Goal: Transaction & Acquisition: Obtain resource

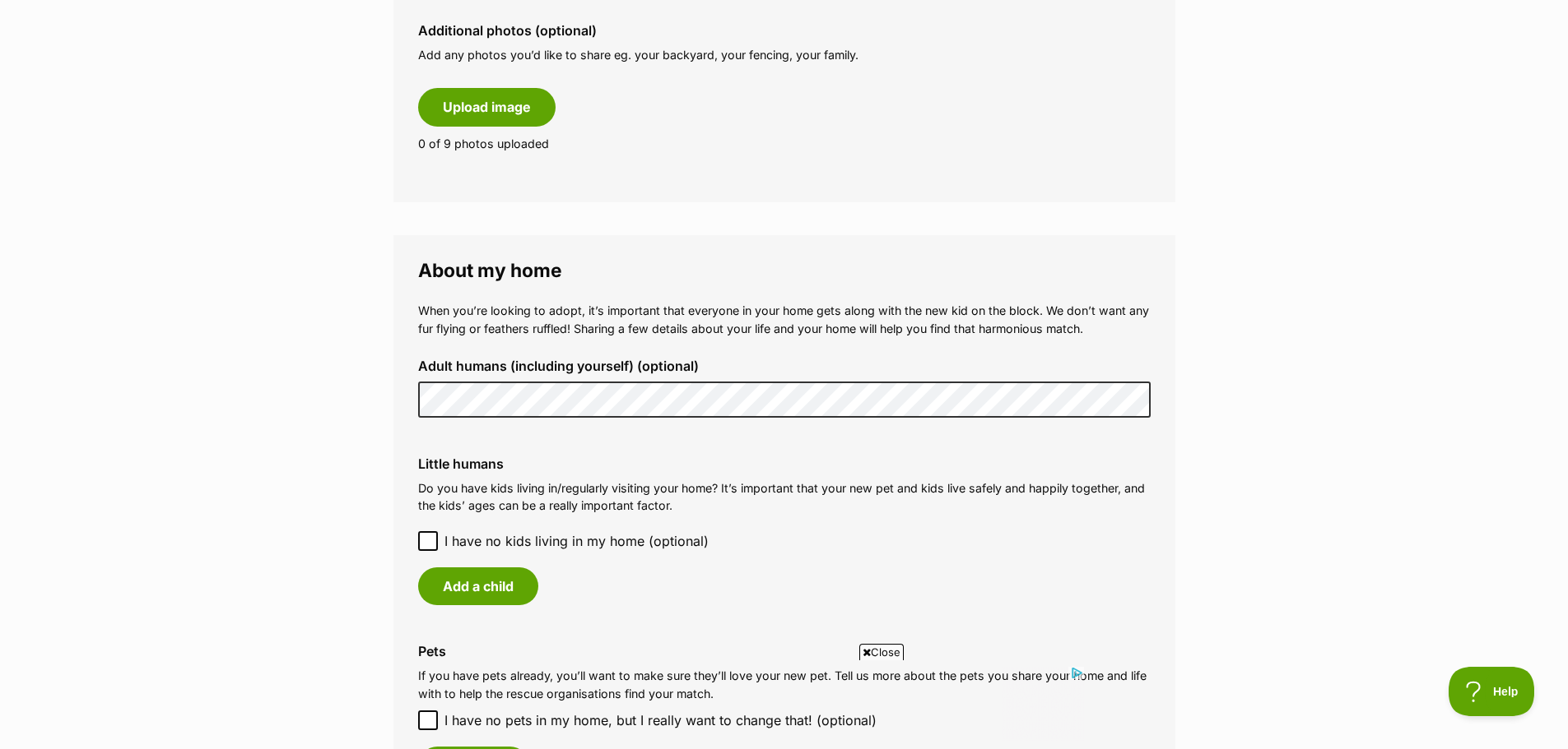
scroll to position [1069, 0]
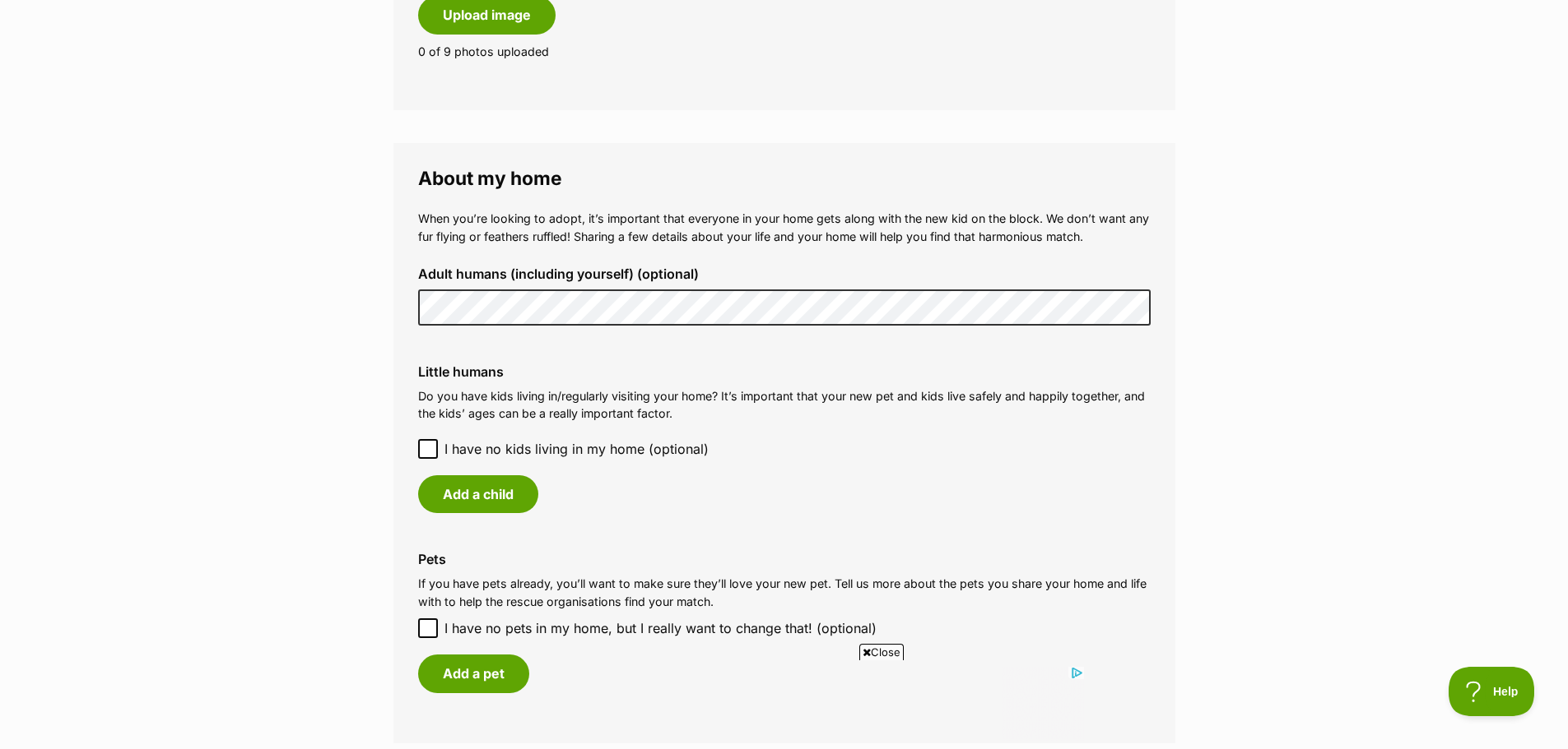
click at [429, 449] on icon at bounding box center [428, 449] width 12 height 12
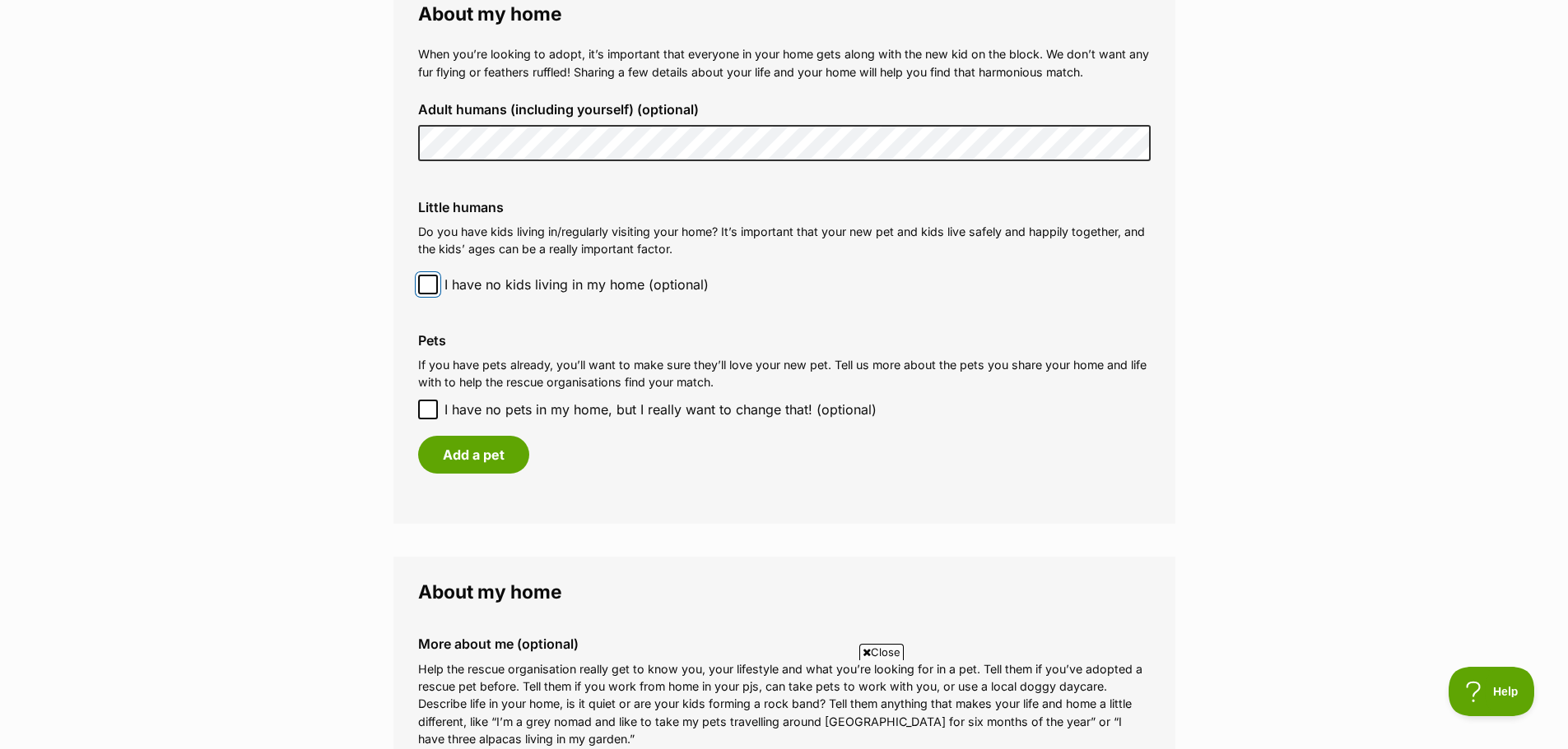
scroll to position [0, 0]
click at [470, 451] on button "Add a pet" at bounding box center [473, 454] width 111 height 37
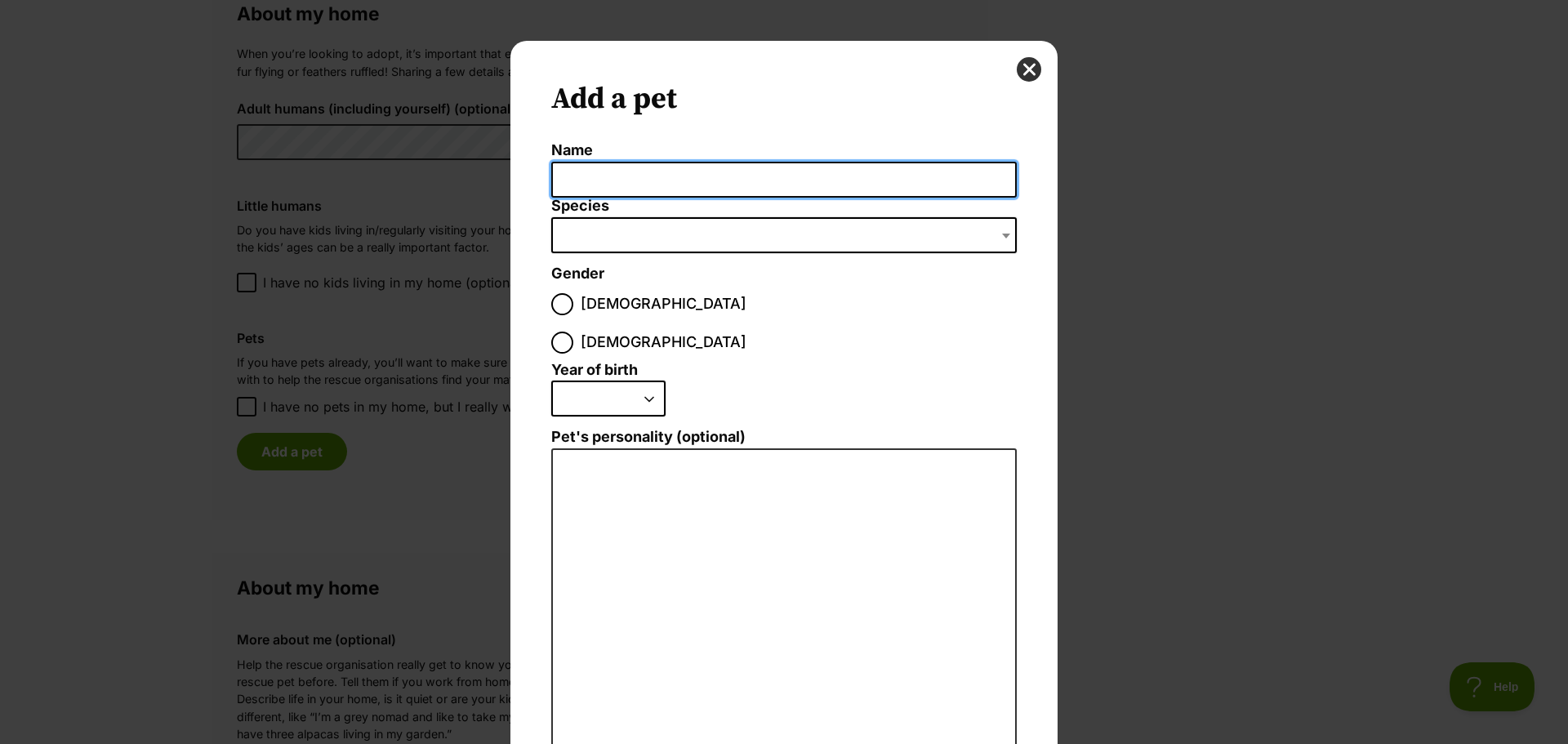
click at [625, 181] on input "Name" at bounding box center [783, 180] width 465 height 36
click at [558, 176] on input "bart" at bounding box center [783, 180] width 465 height 36
type input "Bart"
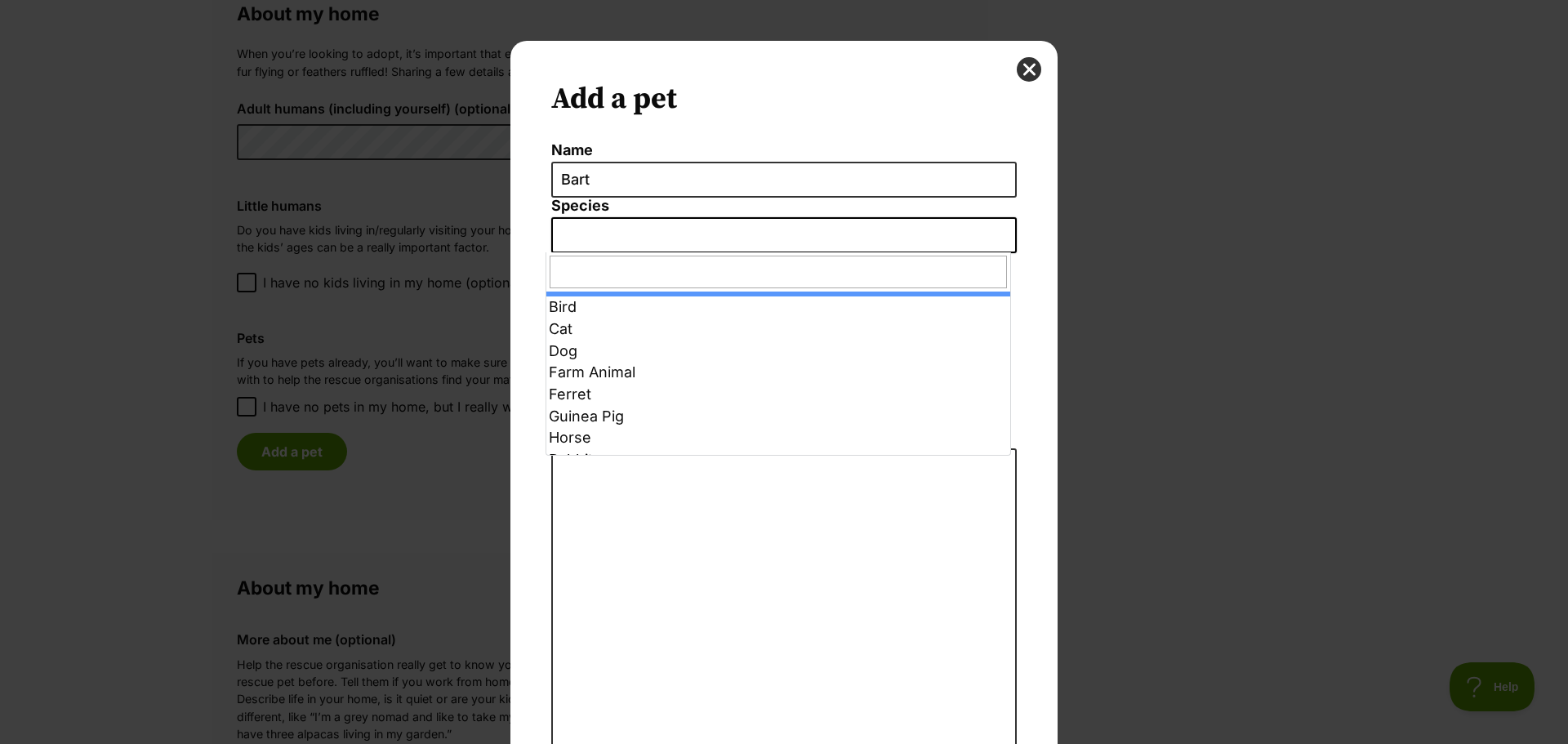
drag, startPoint x: 577, startPoint y: 236, endPoint x: 586, endPoint y: 236, distance: 9.0
click at [579, 236] on span "Dialog Window - Close (Press escape to close)" at bounding box center [783, 235] width 465 height 36
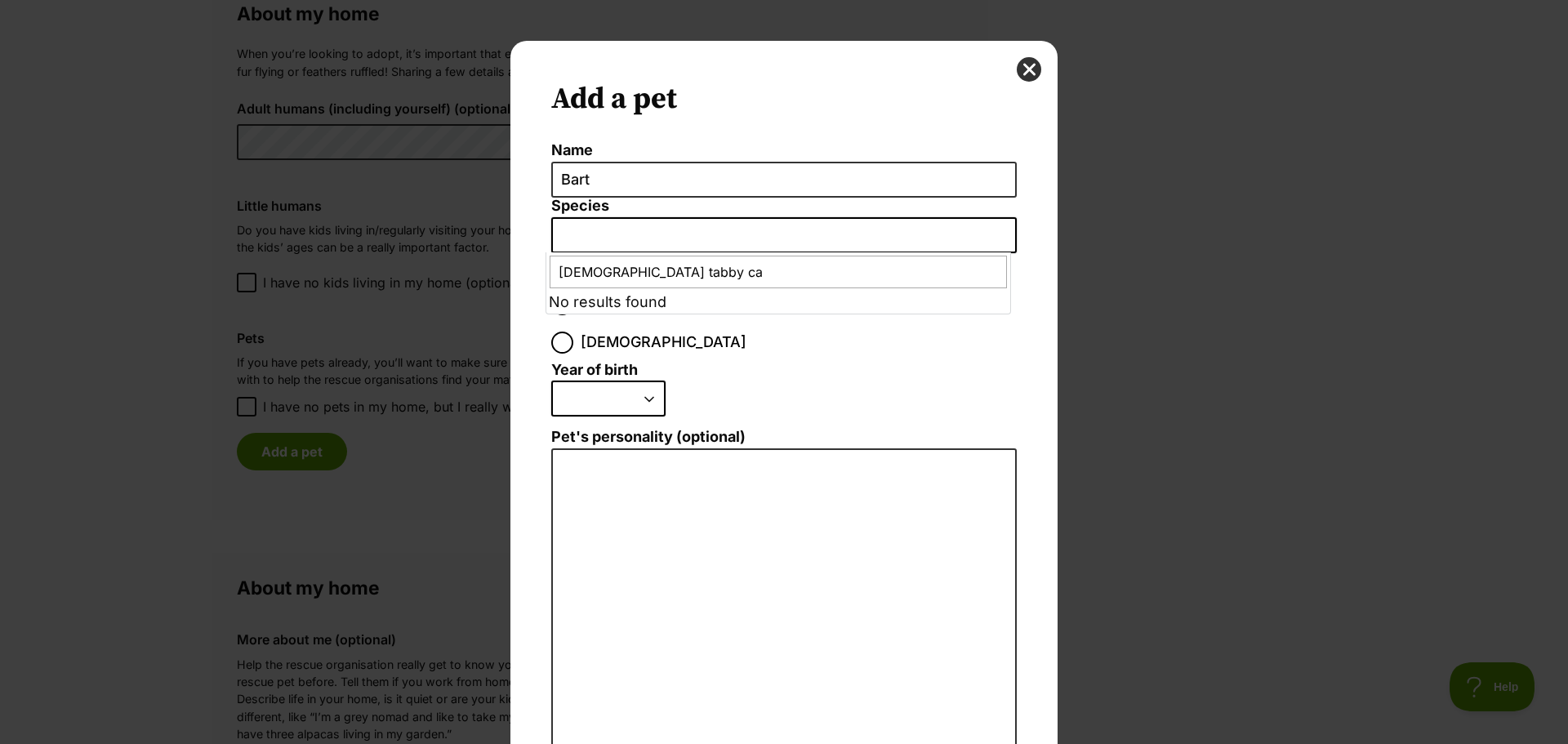
type input "Male tabby cat"
click at [648, 381] on select "2025 2024 2023 2022 2021 2020 2019 2018 2017 2016 2015 2014 2013 2012 2011 2010…" at bounding box center [608, 398] width 114 height 36
click at [596, 250] on span "Dialog Window - Close (Press escape to close)" at bounding box center [783, 235] width 465 height 36
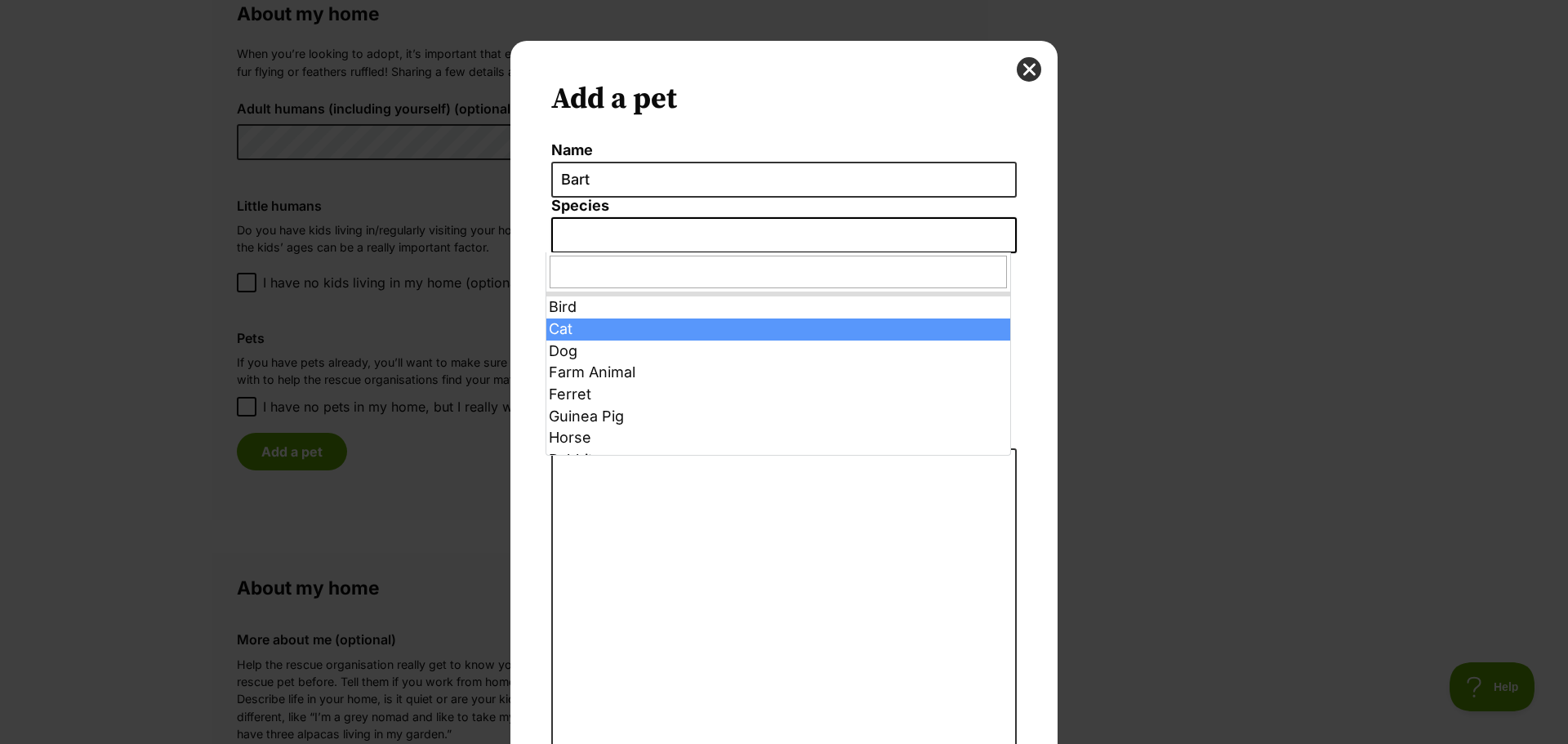
select select "2"
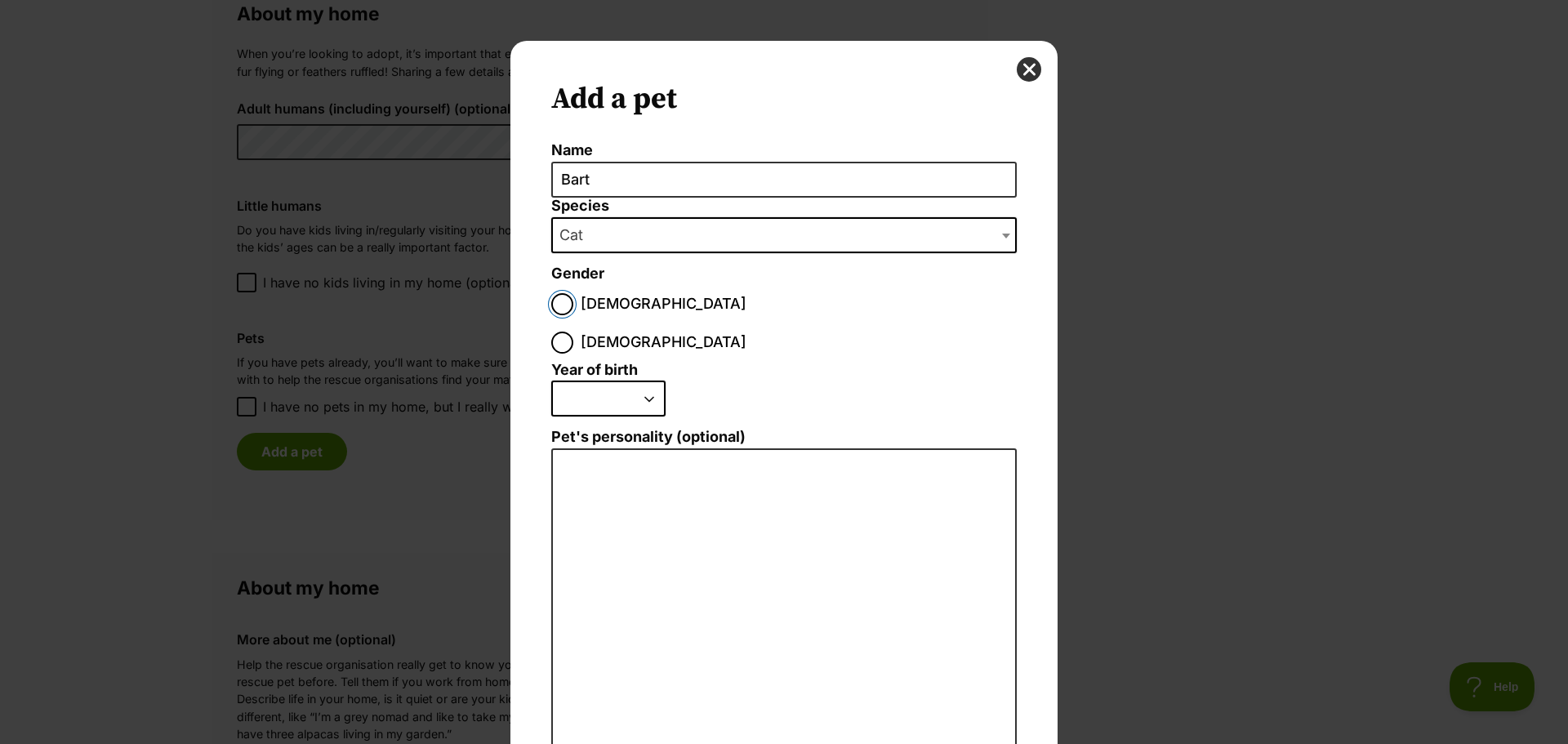
click at [552, 300] on input "Male" at bounding box center [562, 304] width 22 height 22
radio input "true"
click at [585, 381] on select "2025 2024 2023 2022 2021 2020 2019 2018 2017 2016 2015 2014 2013 2012 2011 2010…" at bounding box center [608, 398] width 114 height 36
select select "2025"
click at [551, 381] on select "2025 2024 2023 2022 2021 2020 2019 2018 2017 2016 2015 2014 2013 2012 2011 2010…" at bounding box center [608, 398] width 114 height 36
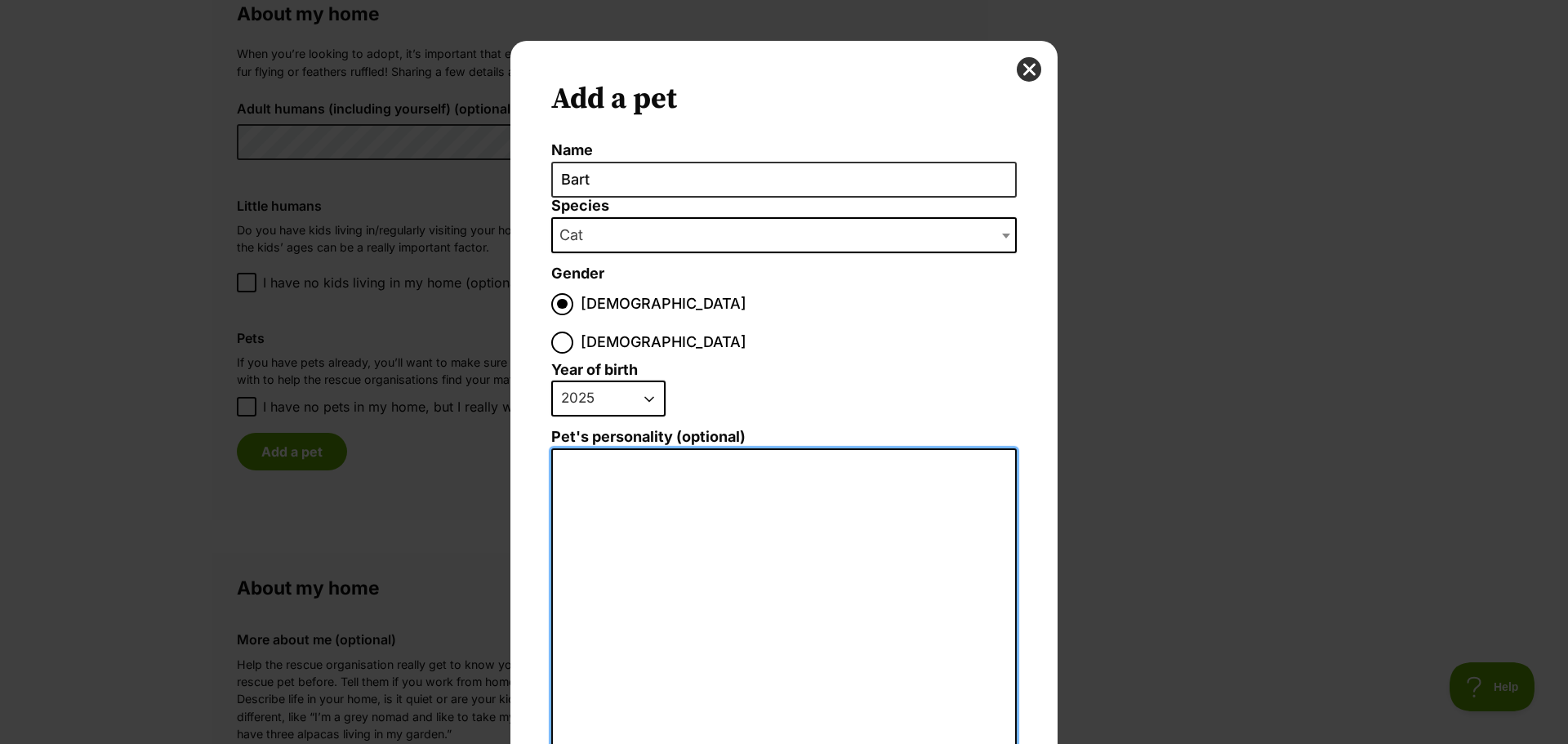
click at [608, 449] on textarea "Pet's personality (optional)" at bounding box center [783, 627] width 465 height 358
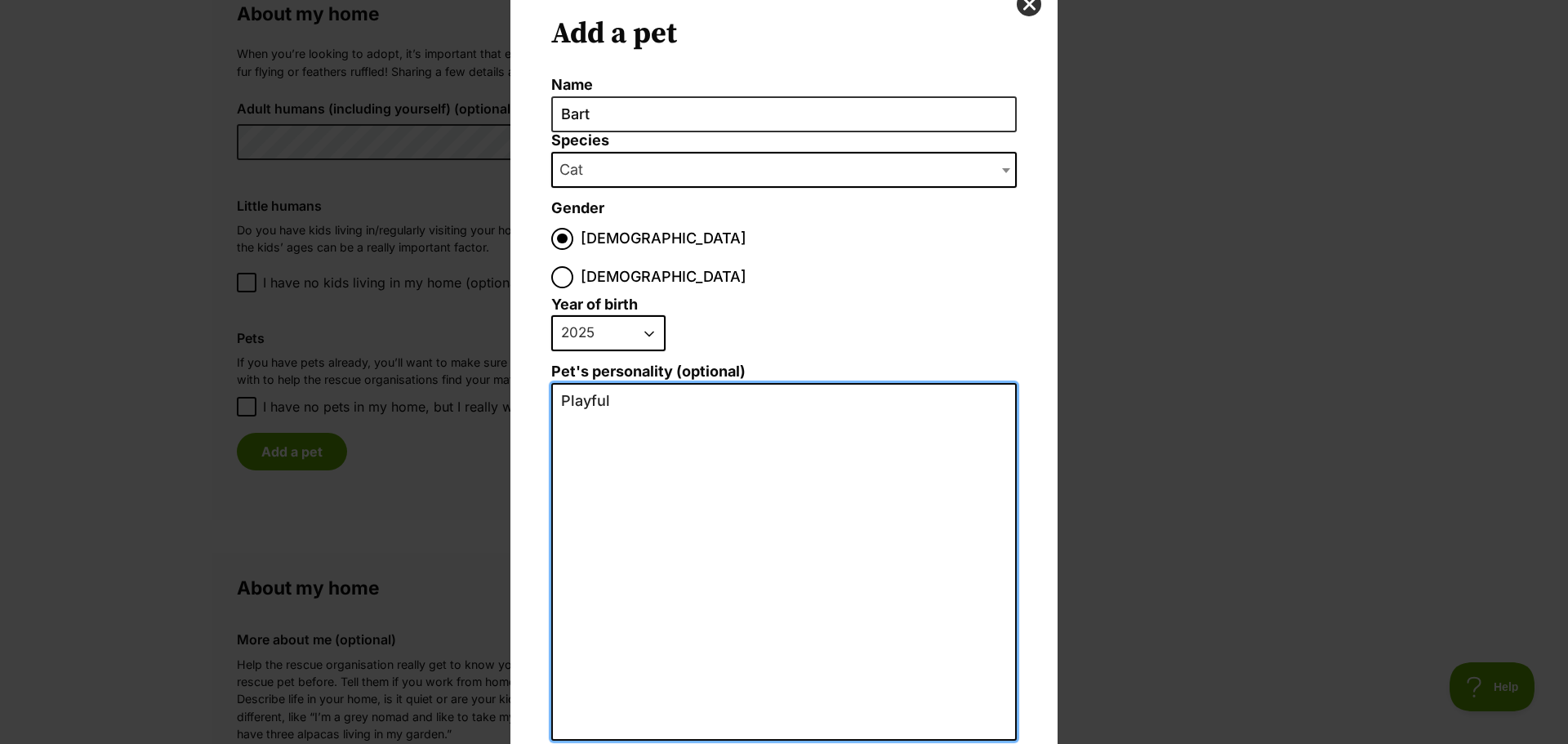
scroll to position [129, 0]
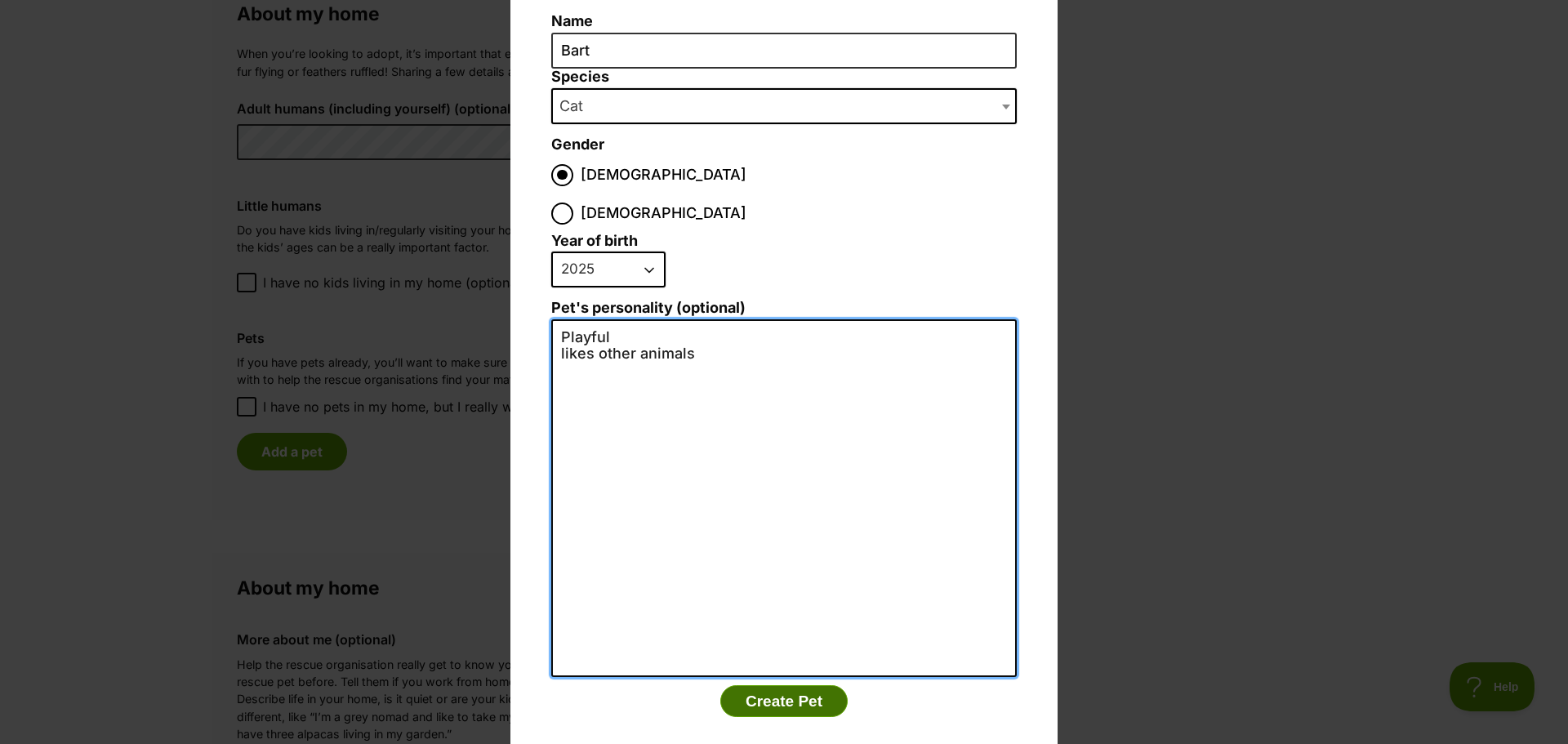
type textarea "Playful likes other animals"
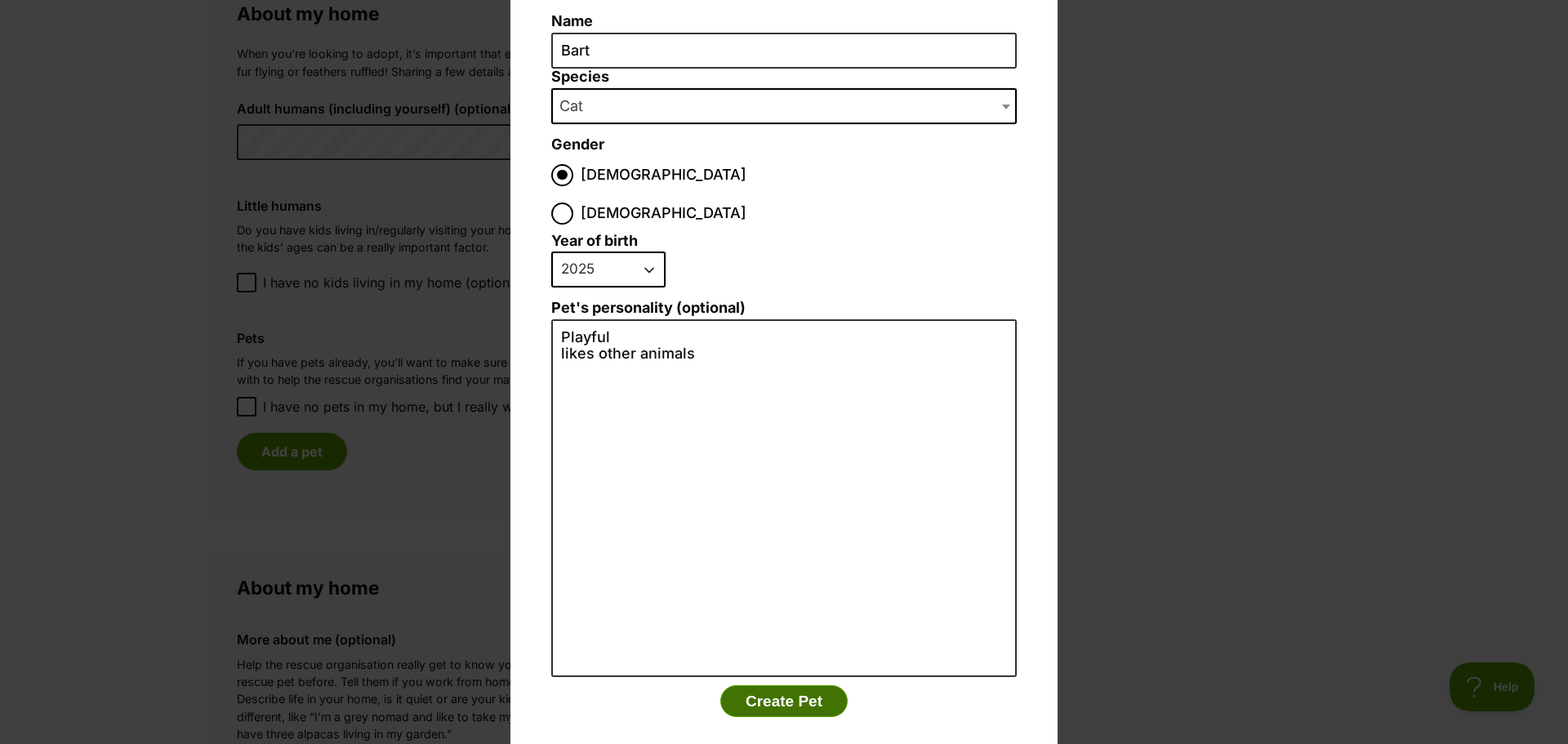
click at [776, 685] on button "Create Pet" at bounding box center [784, 702] width 127 height 33
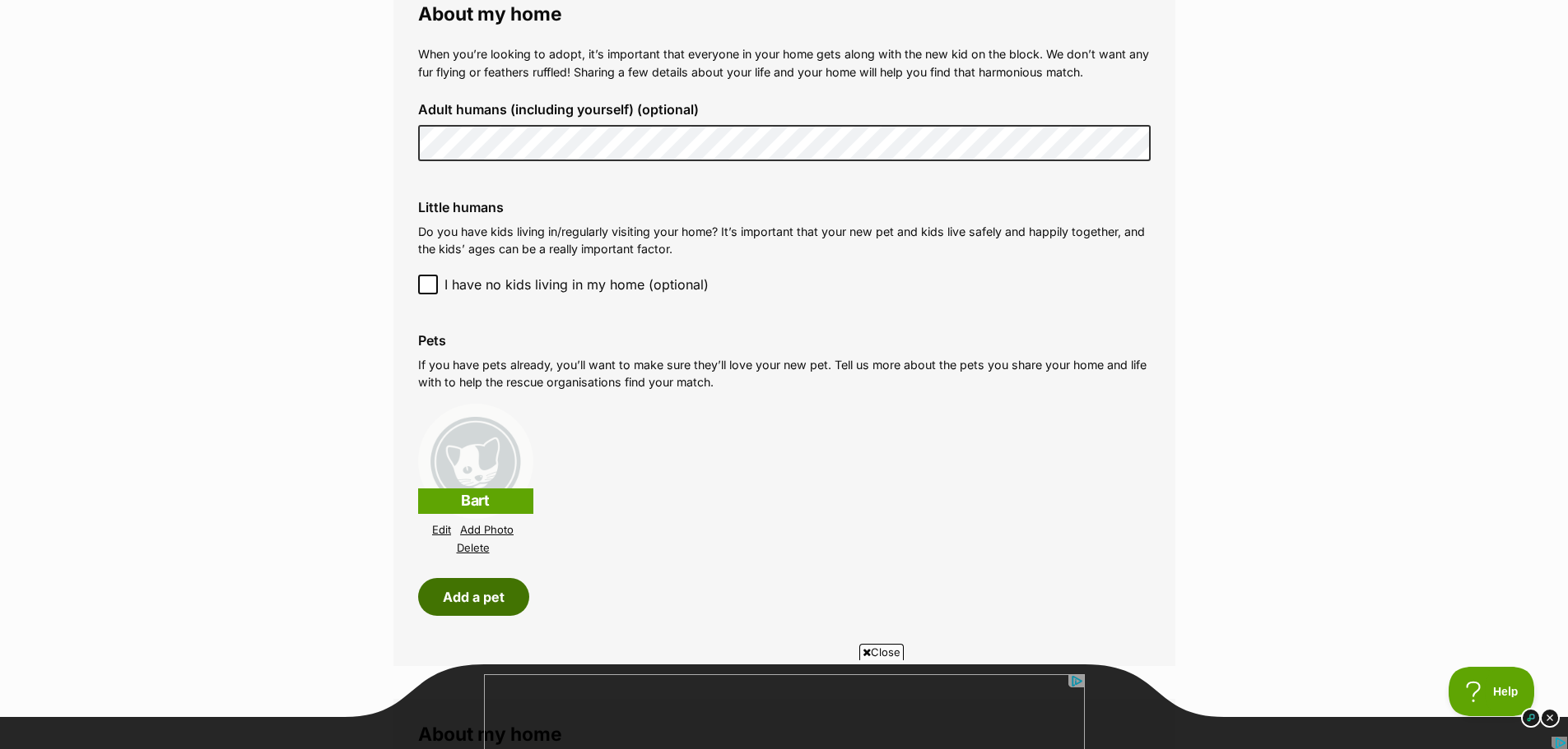
scroll to position [0, 0]
click at [476, 600] on button "Add a pet" at bounding box center [473, 597] width 111 height 37
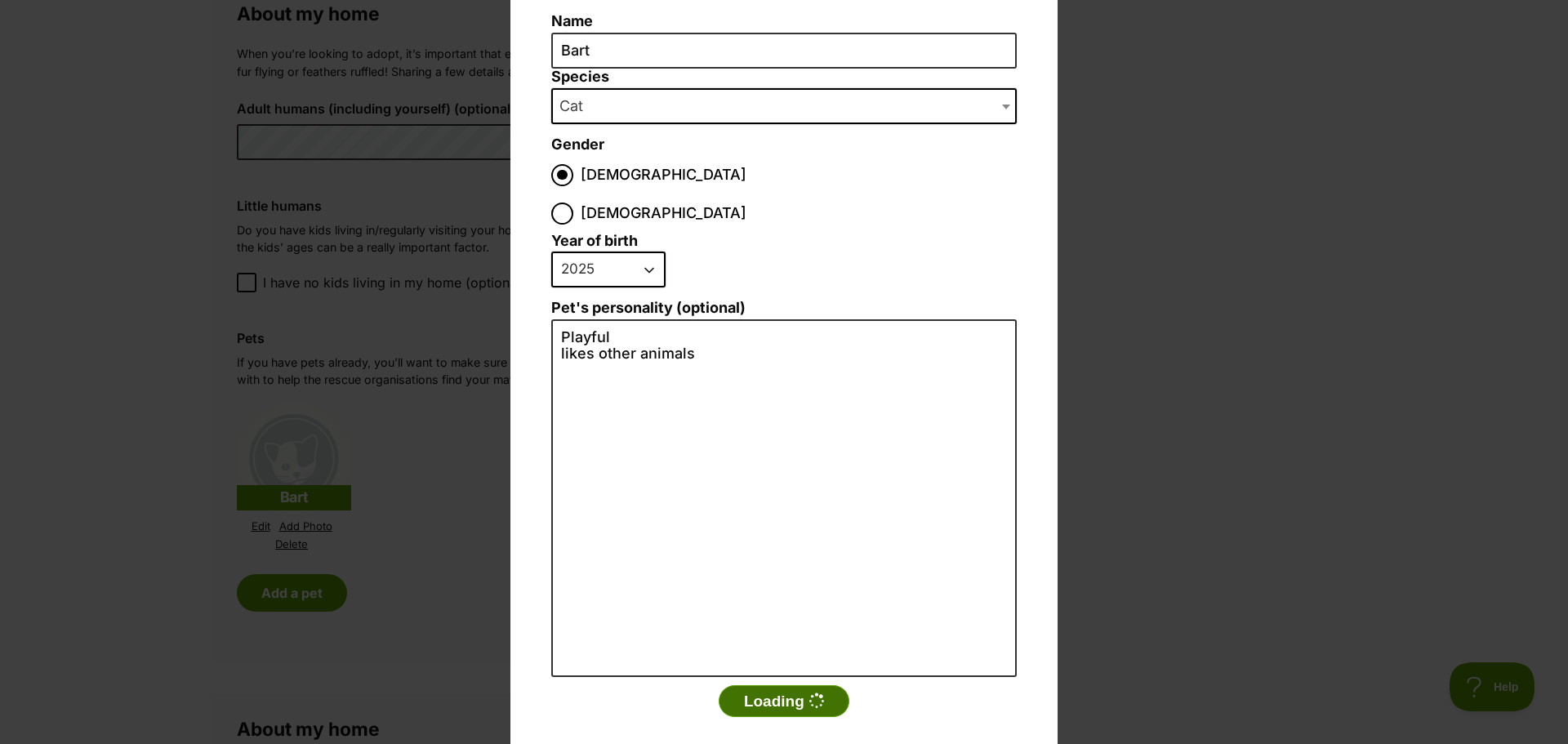
click at [777, 685] on button "Loading" at bounding box center [784, 702] width 131 height 33
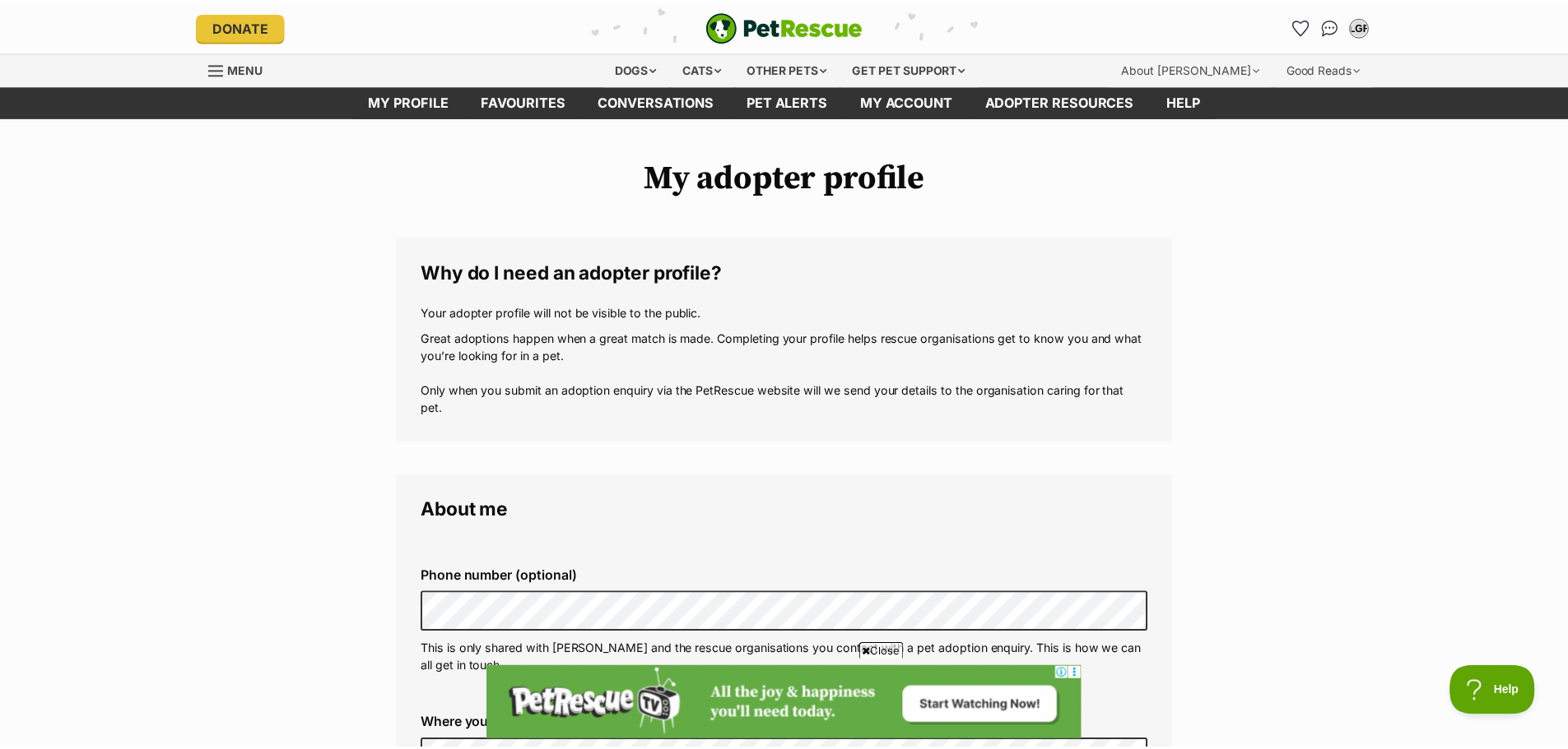
scroll to position [1234, 0]
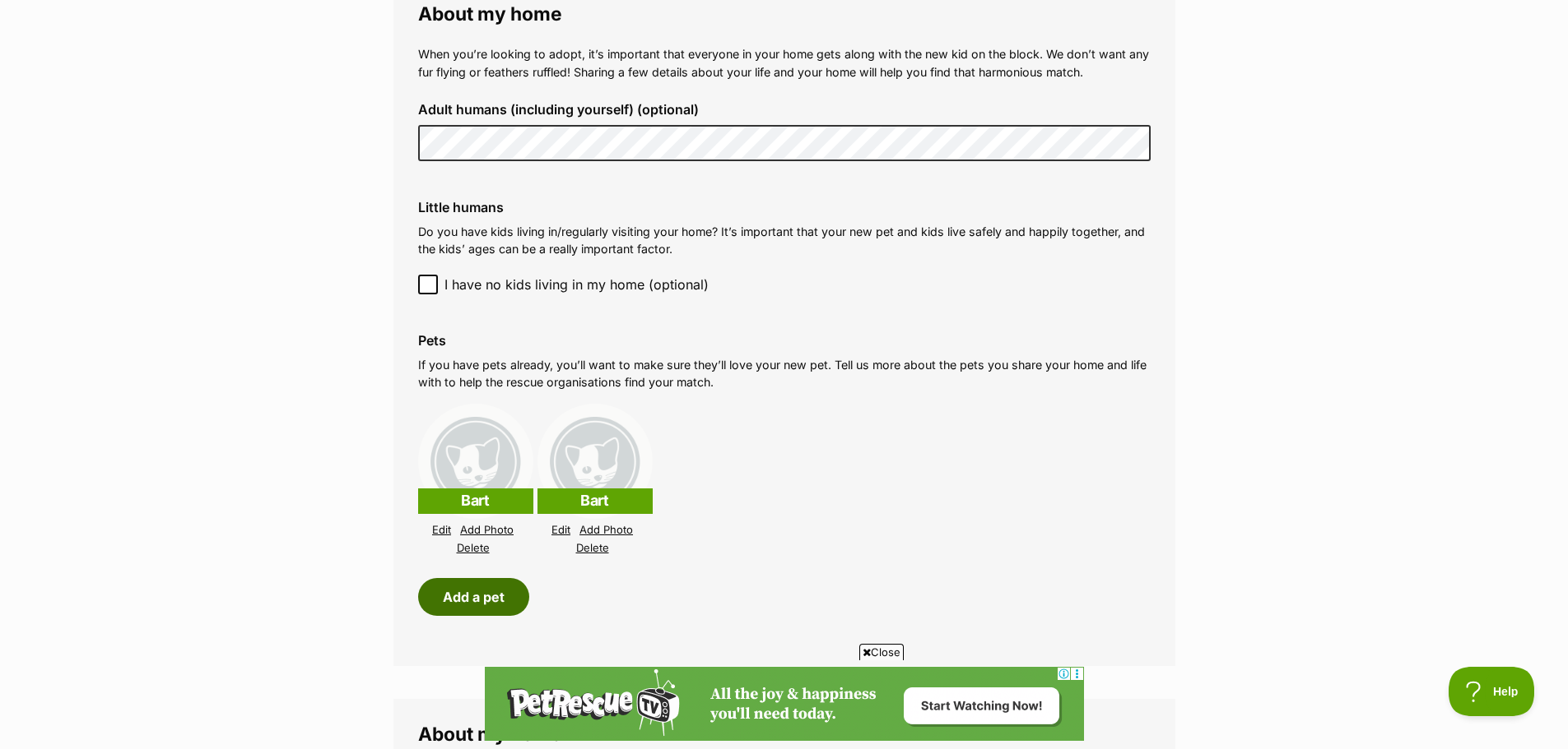
click at [470, 596] on button "Add a pet" at bounding box center [473, 597] width 111 height 37
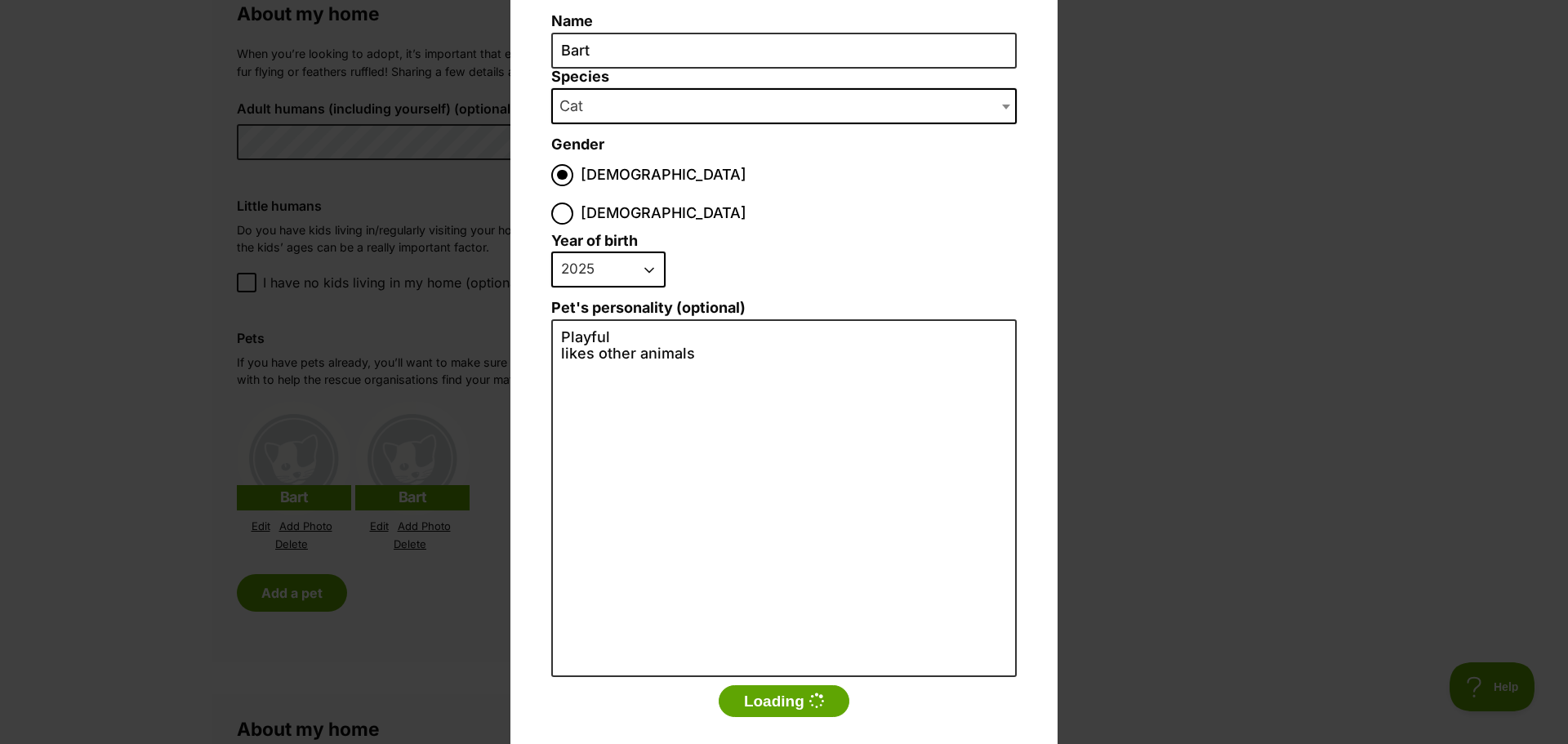
scroll to position [0, 0]
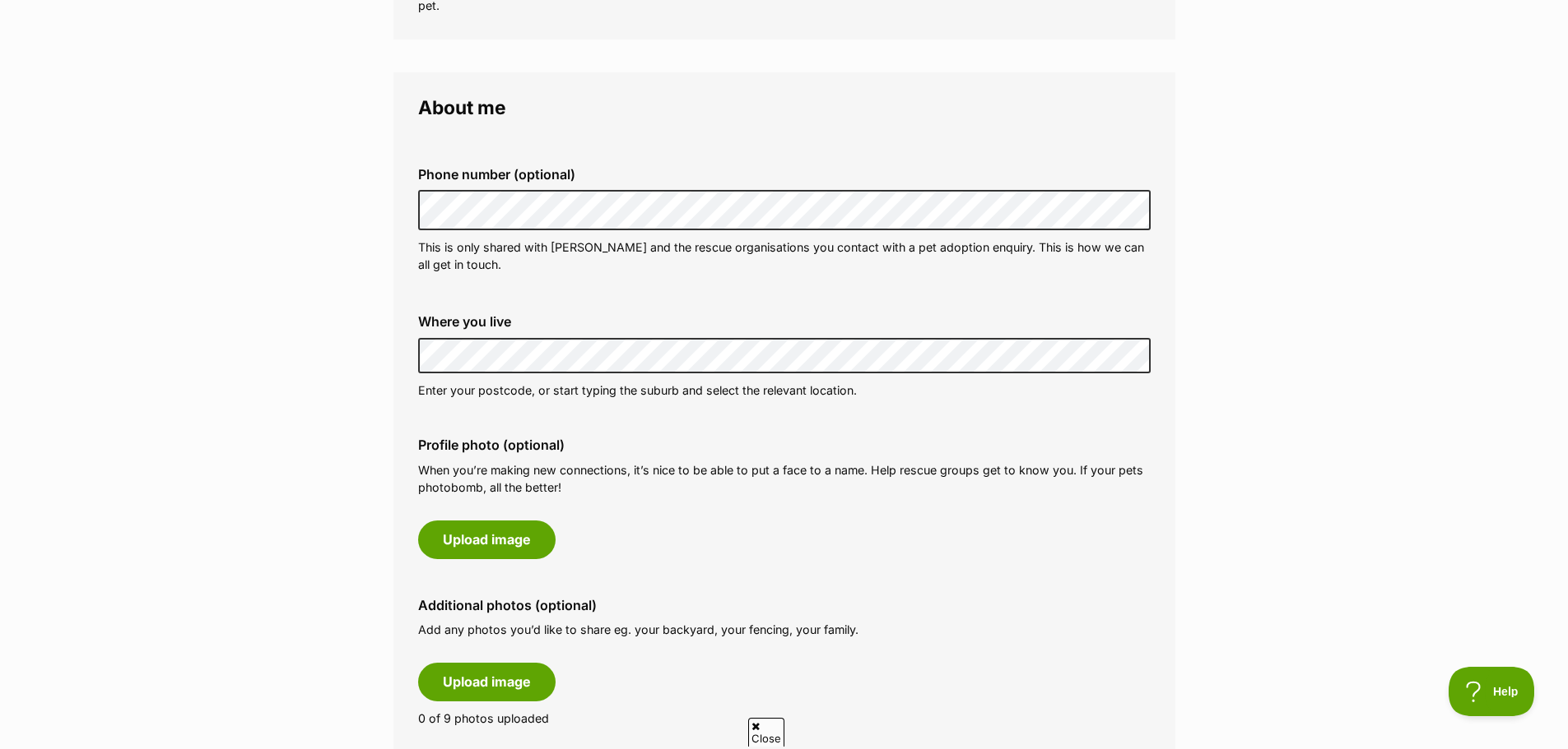
scroll to position [411, 0]
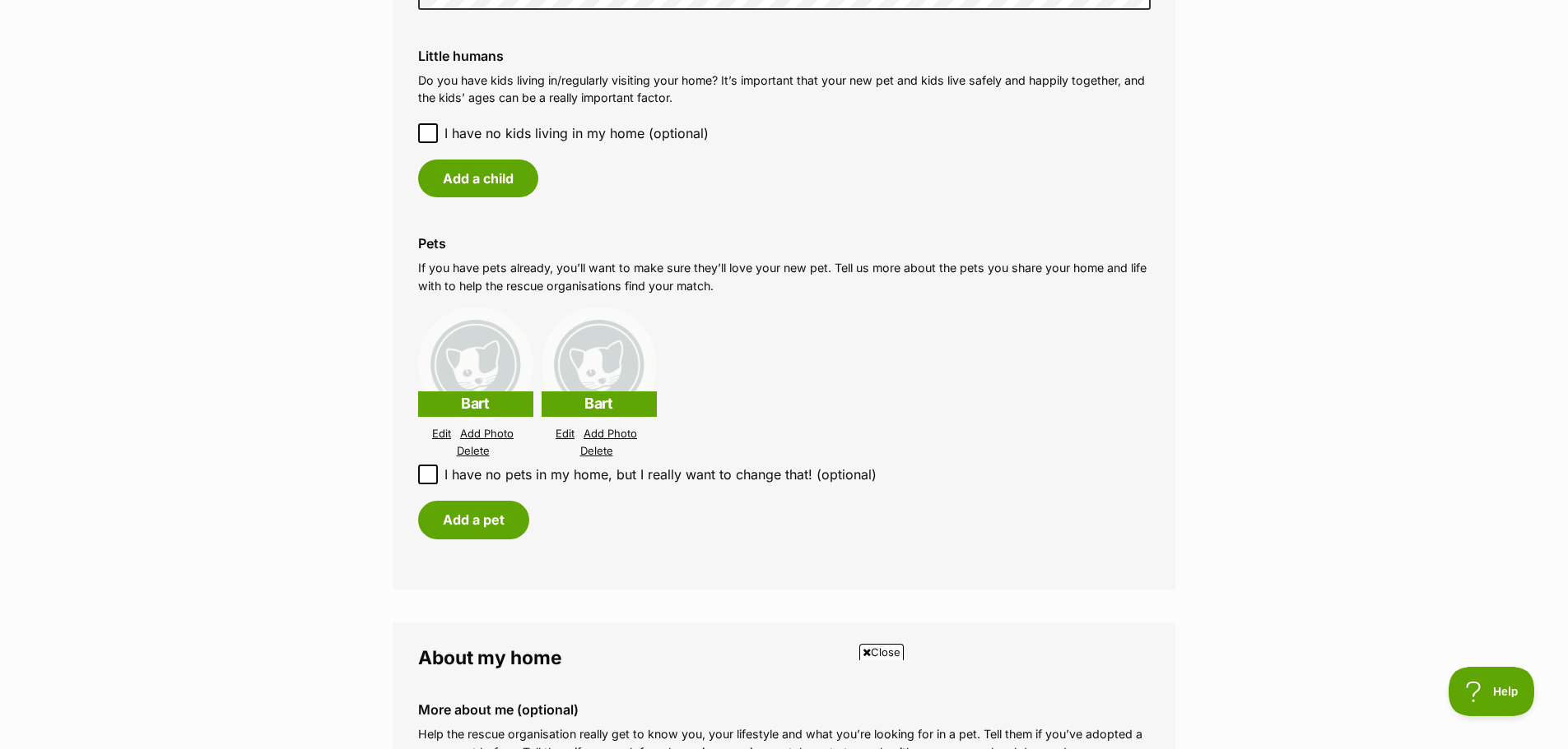
scroll to position [1398, 0]
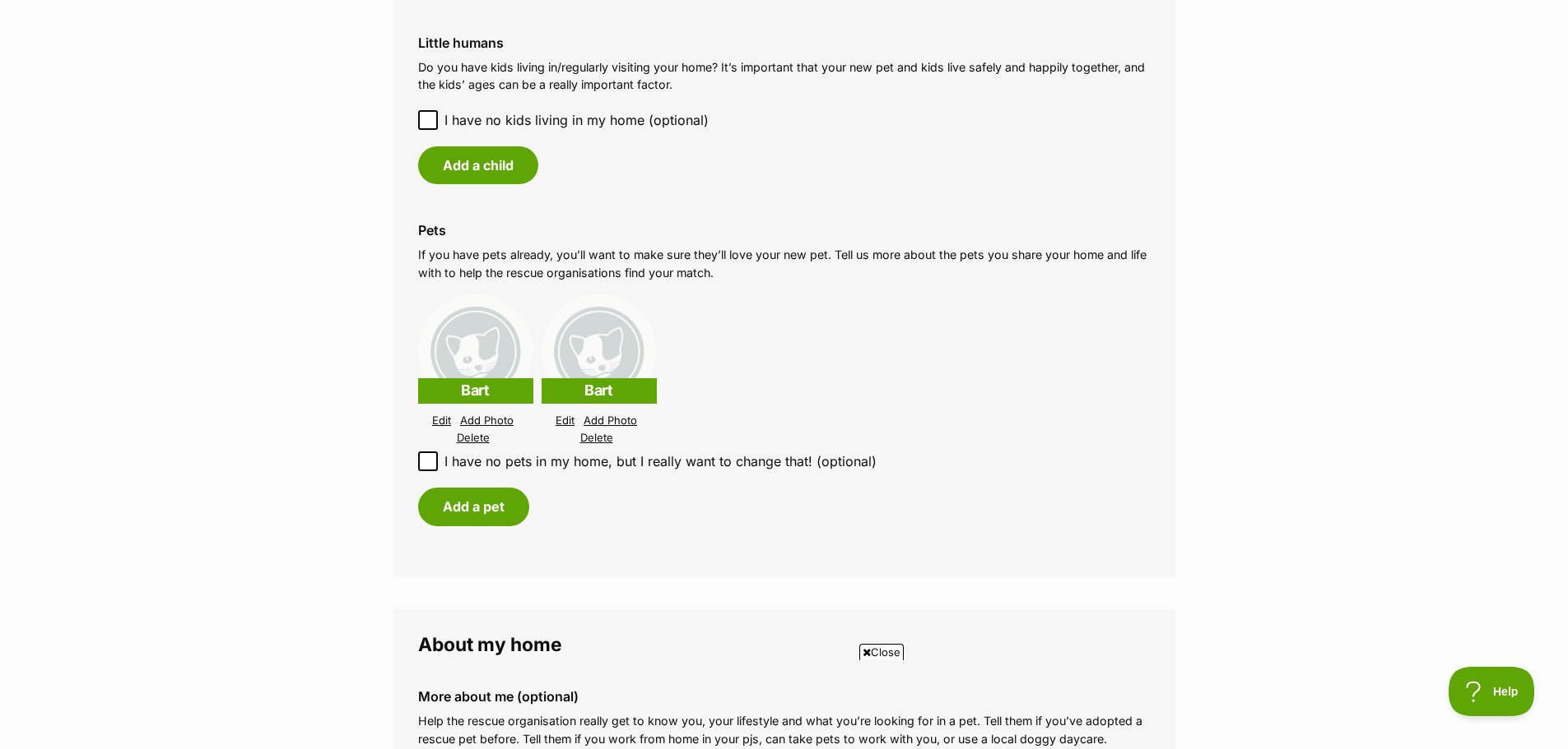
click at [600, 396] on p "Bart" at bounding box center [599, 391] width 115 height 26
drag, startPoint x: 589, startPoint y: 436, endPoint x: 848, endPoint y: 52, distance: 463.2
click at [589, 436] on link "Delete" at bounding box center [597, 438] width 33 height 12
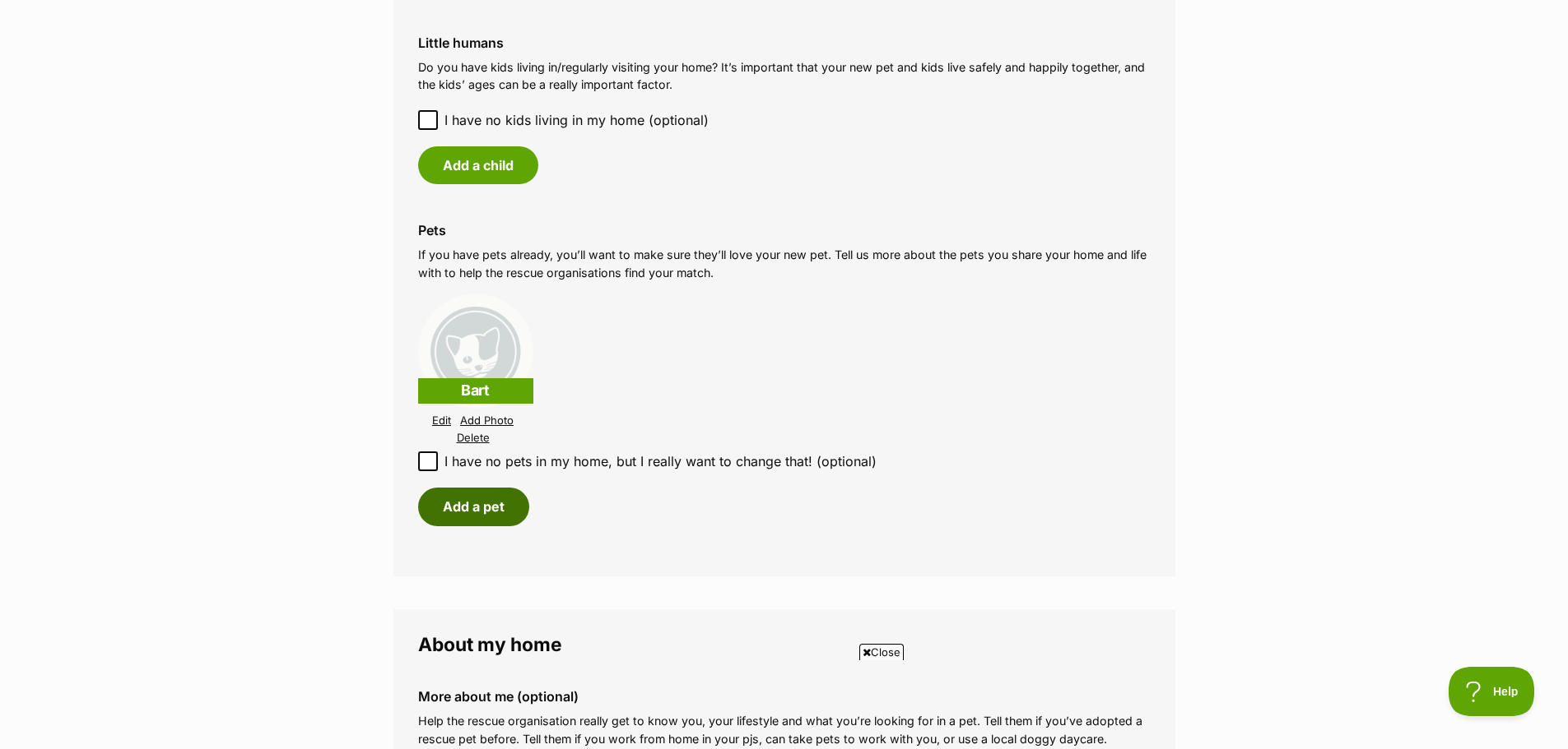
click at [475, 509] on button "Add a pet" at bounding box center [473, 506] width 111 height 37
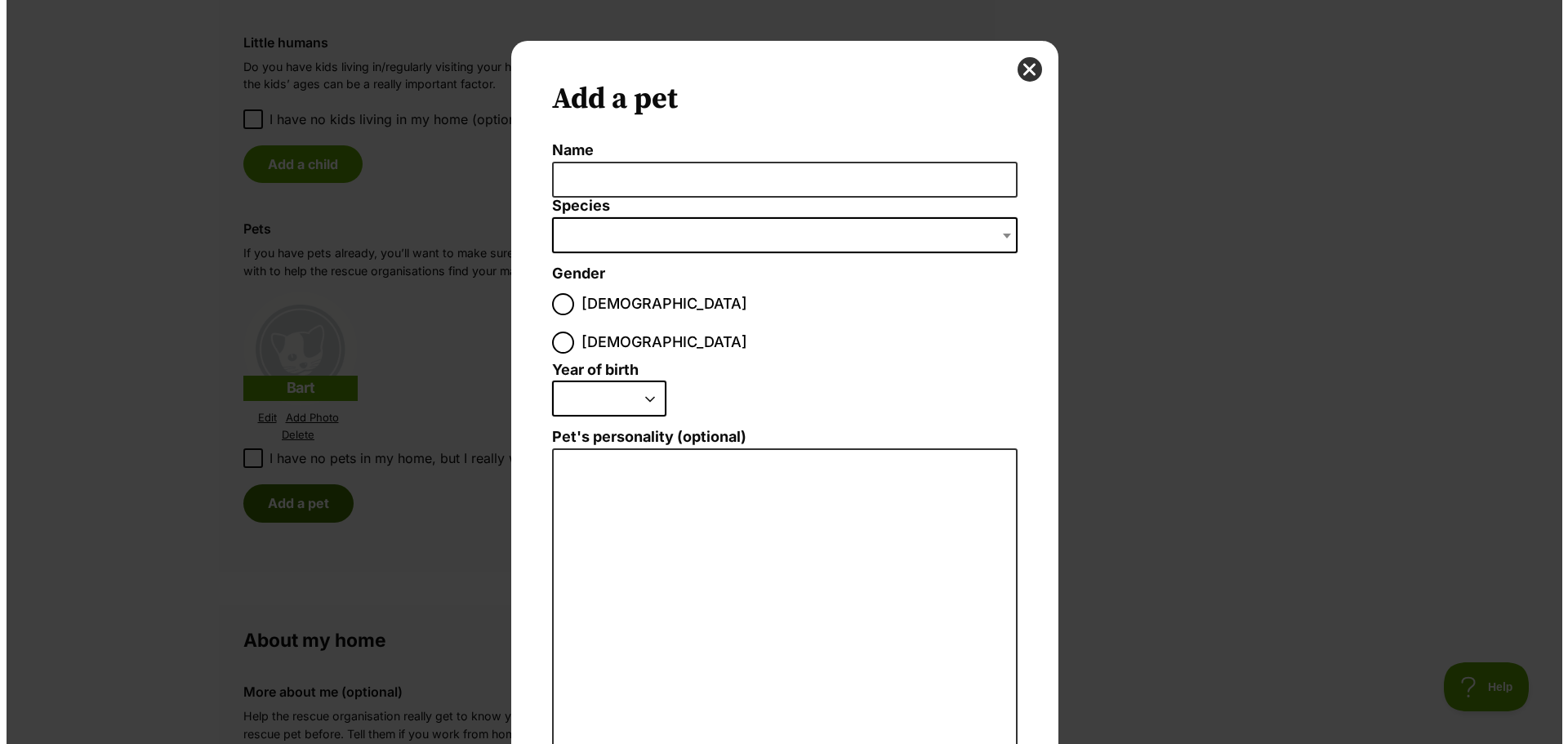
scroll to position [0, 0]
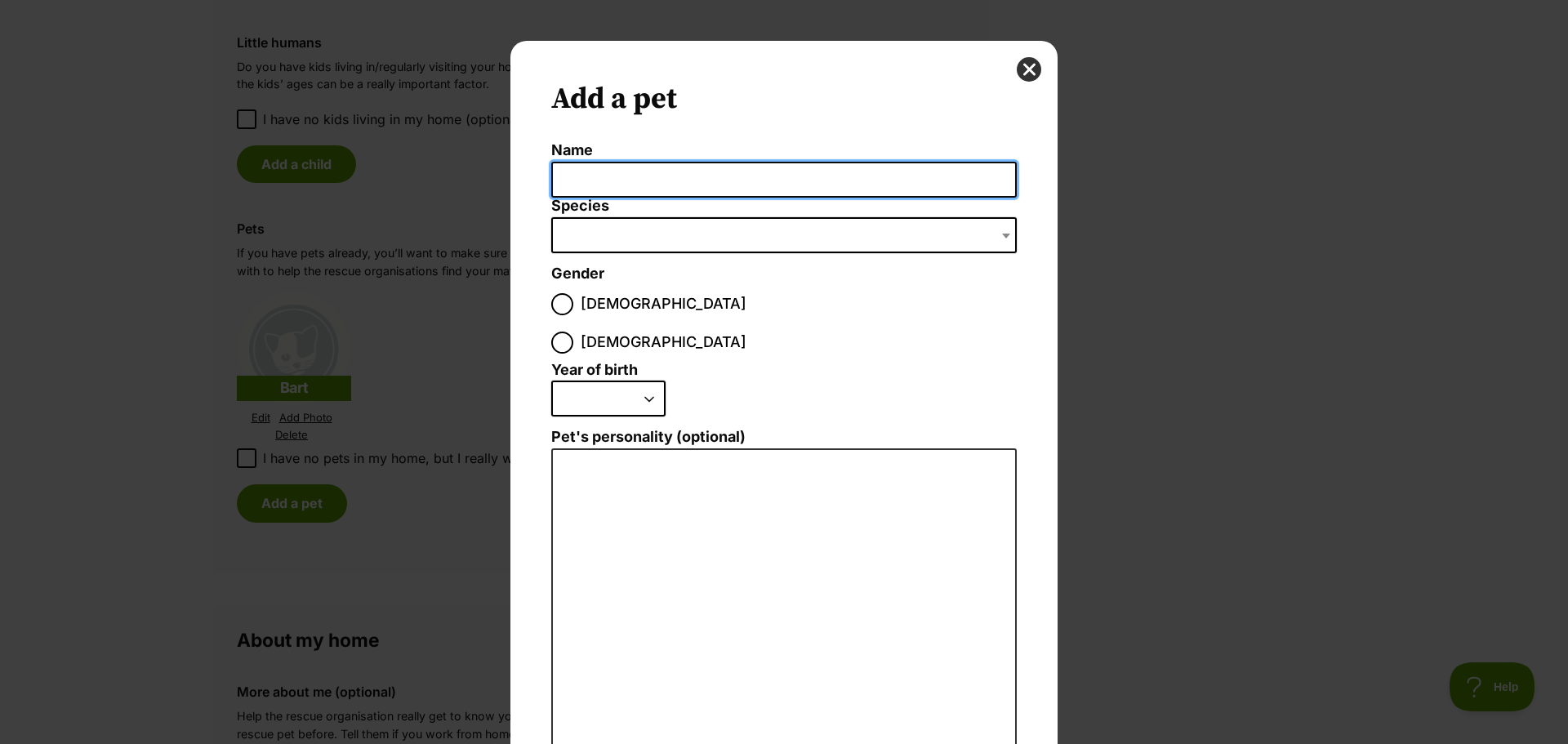
click at [638, 176] on input "Name" at bounding box center [783, 180] width 465 height 36
type input "Lola"
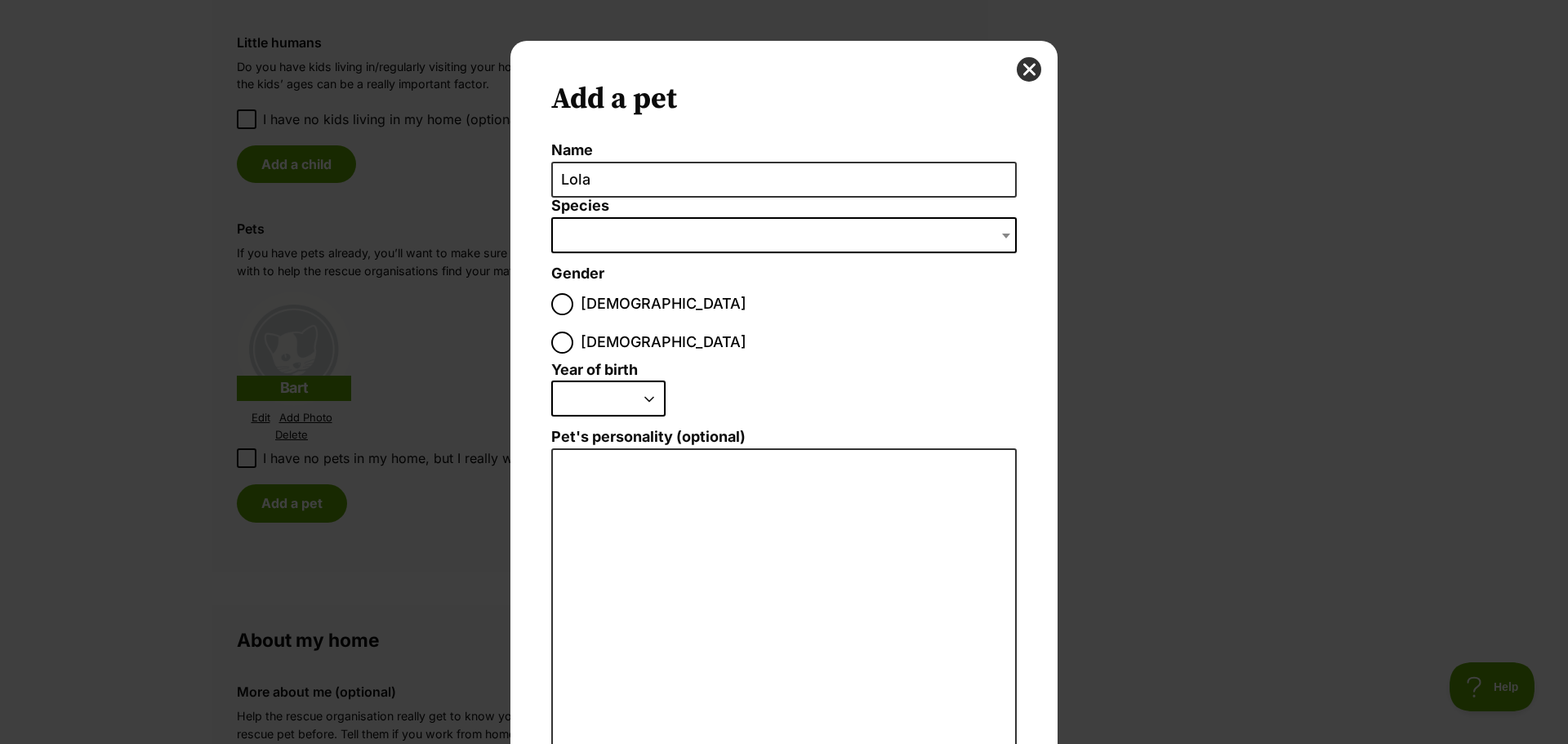
click at [588, 243] on span "Dialog Window - Close (Press escape to close)" at bounding box center [783, 235] width 465 height 36
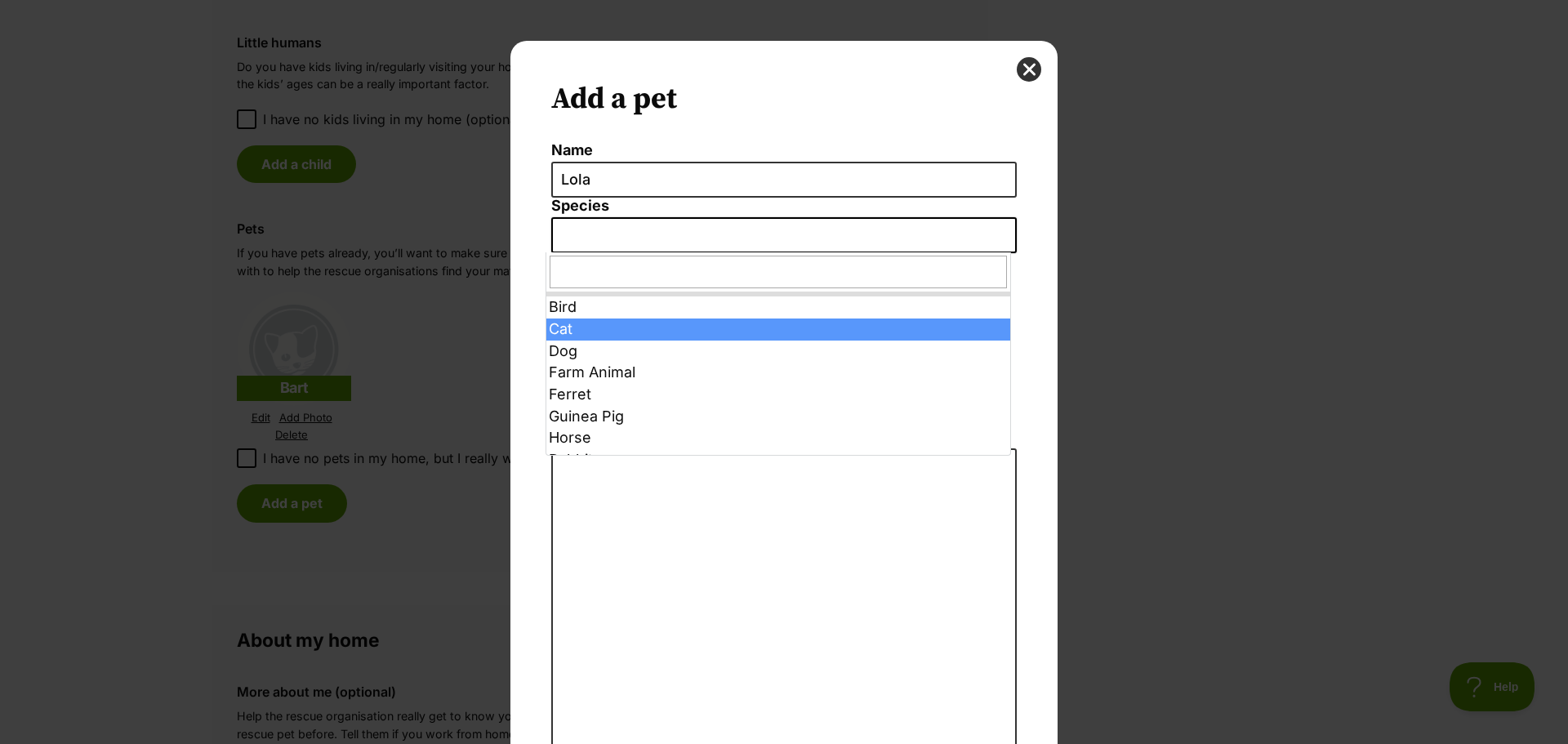
select select "2"
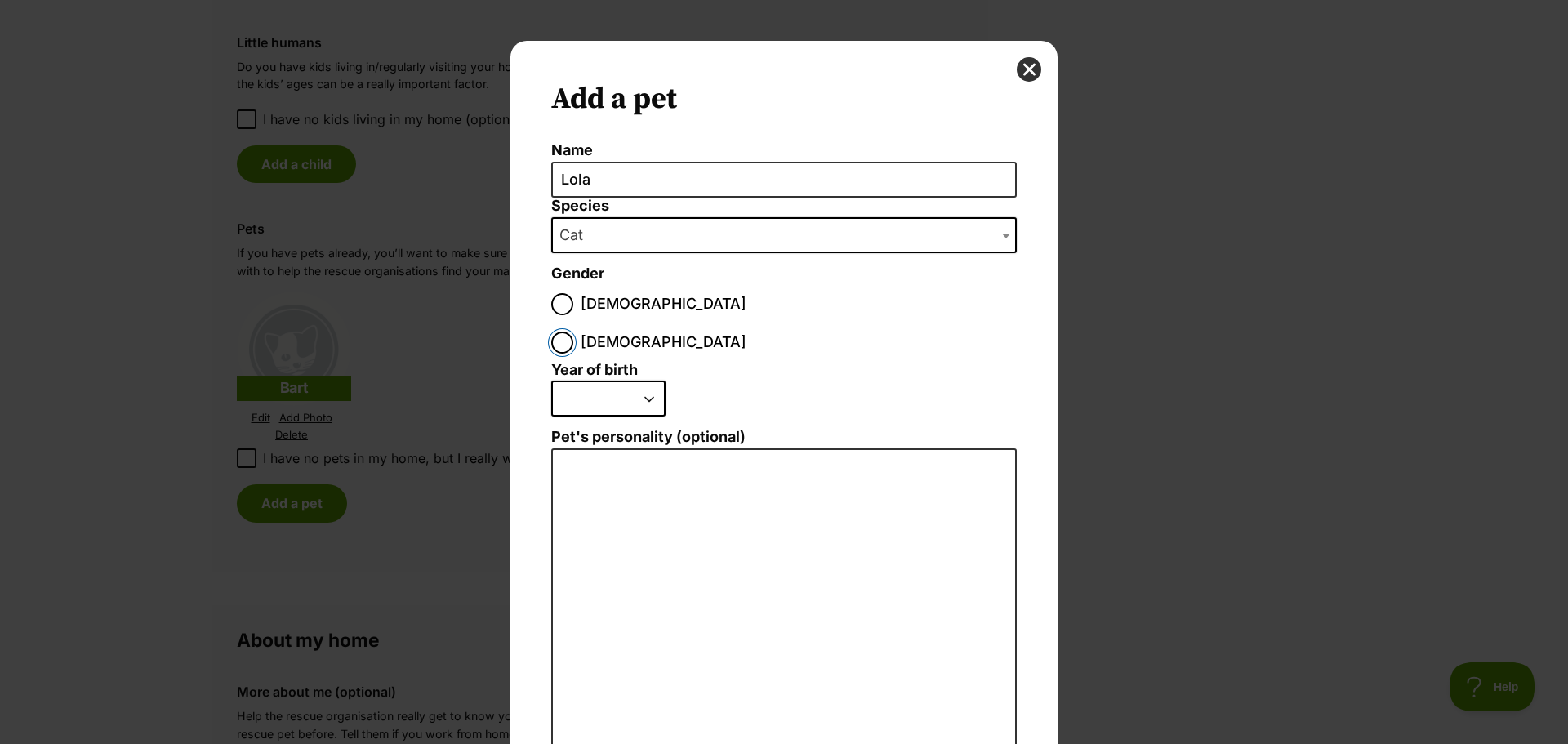
click at [573, 331] on input "Female" at bounding box center [562, 342] width 22 height 22
radio input "true"
click at [601, 381] on select "2025 2024 2023 2022 2021 2020 2019 2018 2017 2016 2015 2014 2013 2012 2011 2010…" at bounding box center [608, 398] width 114 height 36
select select "2010"
click at [551, 381] on select "2025 2024 2023 2022 2021 2020 2019 2018 2017 2016 2015 2014 2013 2012 2011 2010…" at bounding box center [608, 398] width 114 height 36
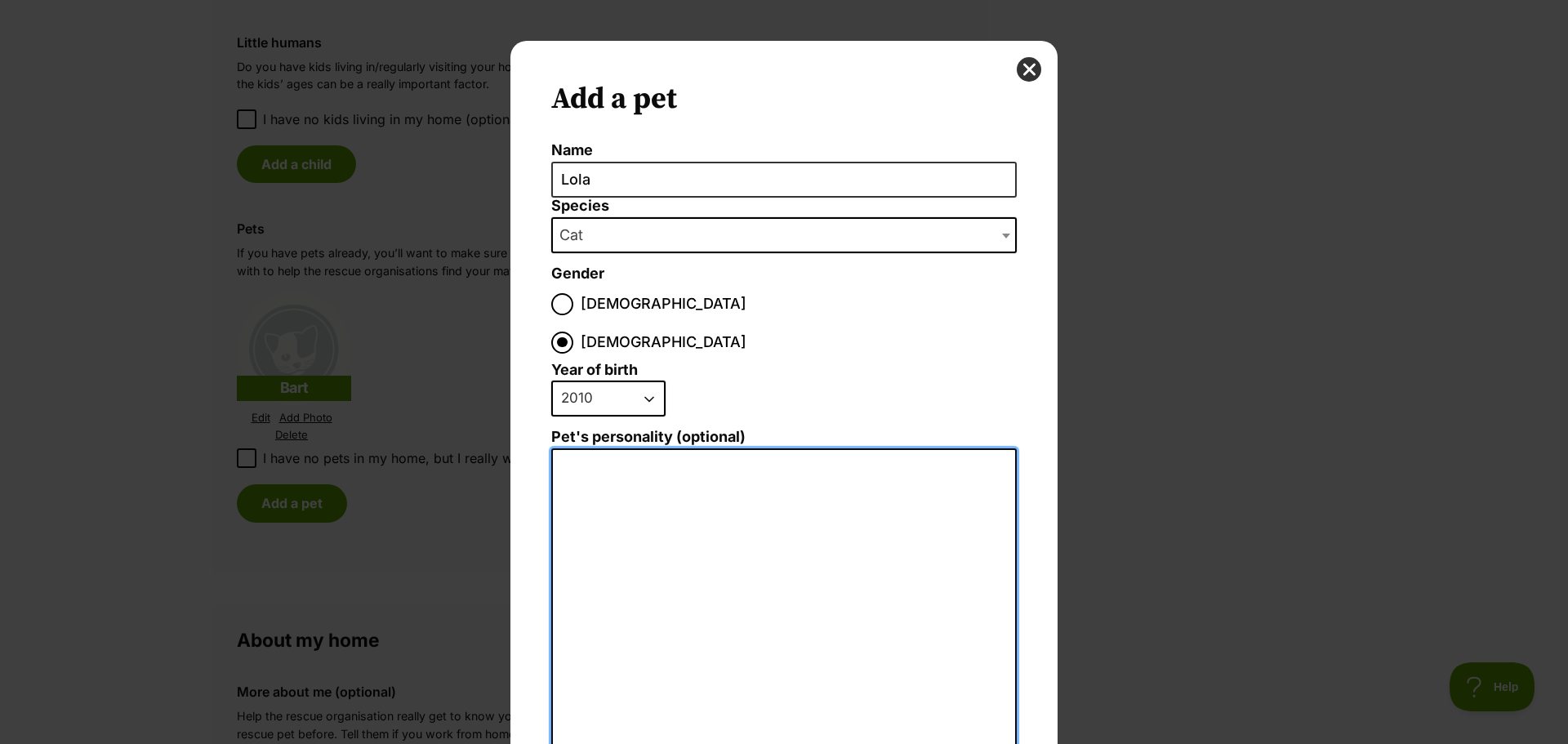
click at [583, 452] on textarea "Pet's personality (optional)" at bounding box center [783, 627] width 465 height 358
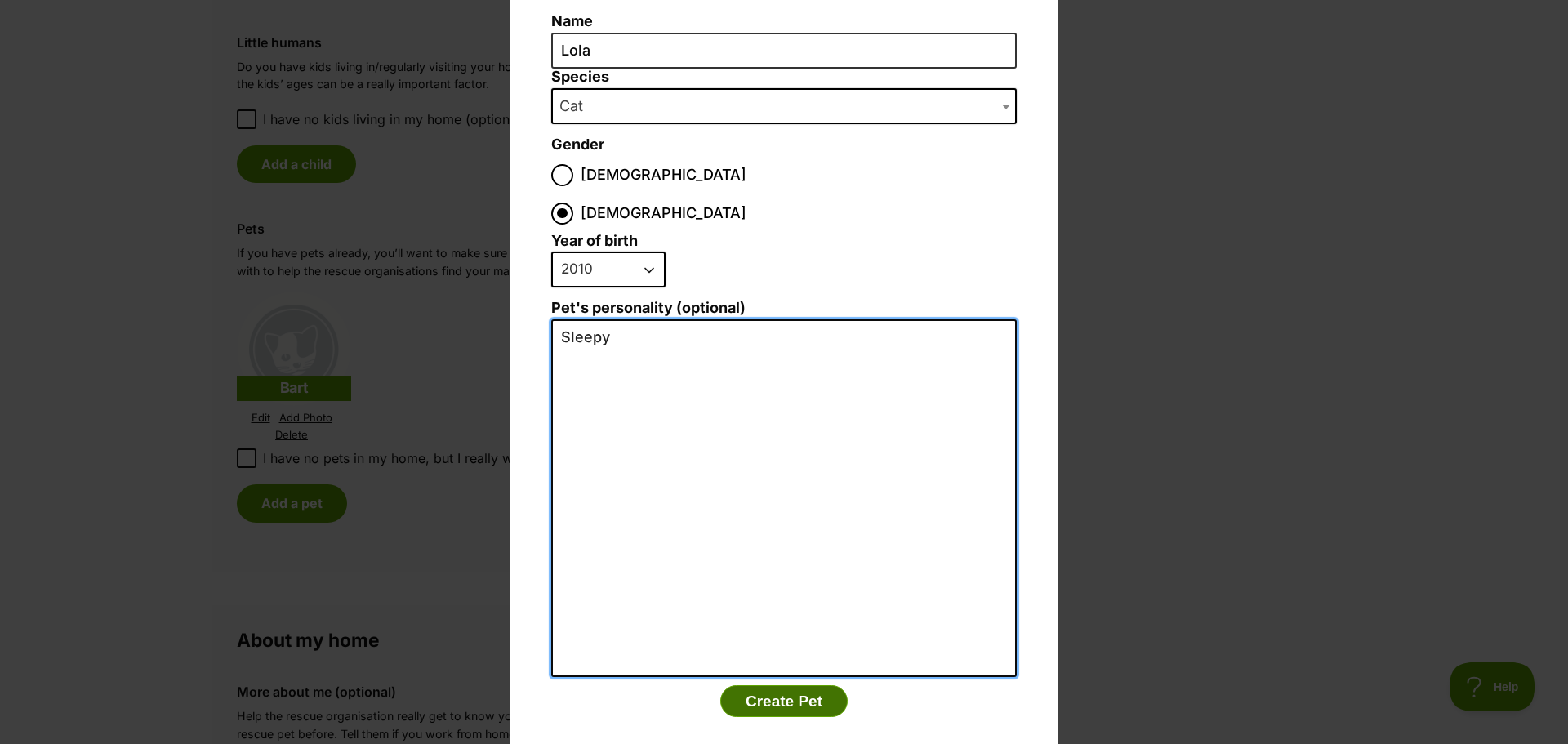
type textarea "Sleepy"
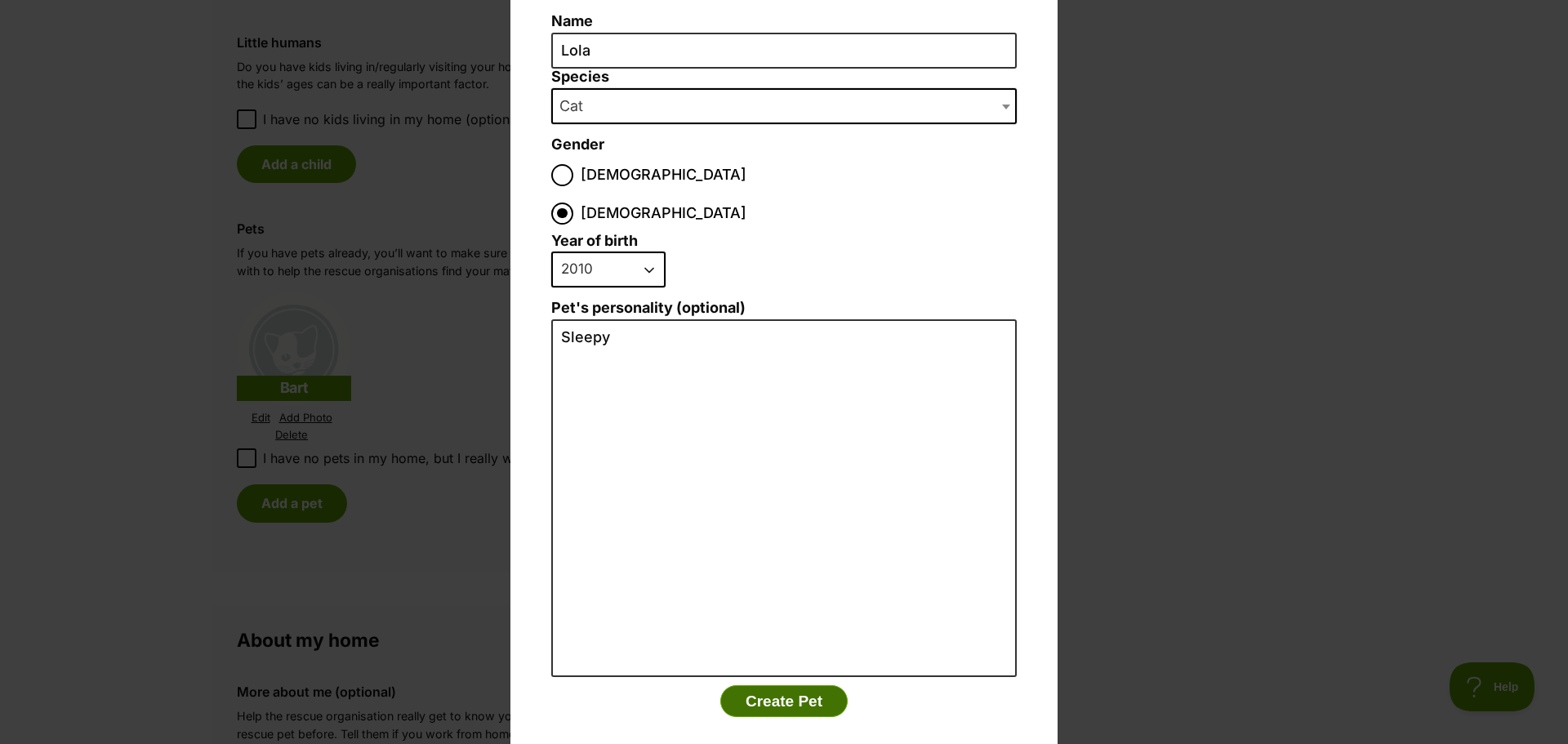
click at [801, 685] on button "Create Pet" at bounding box center [784, 702] width 127 height 33
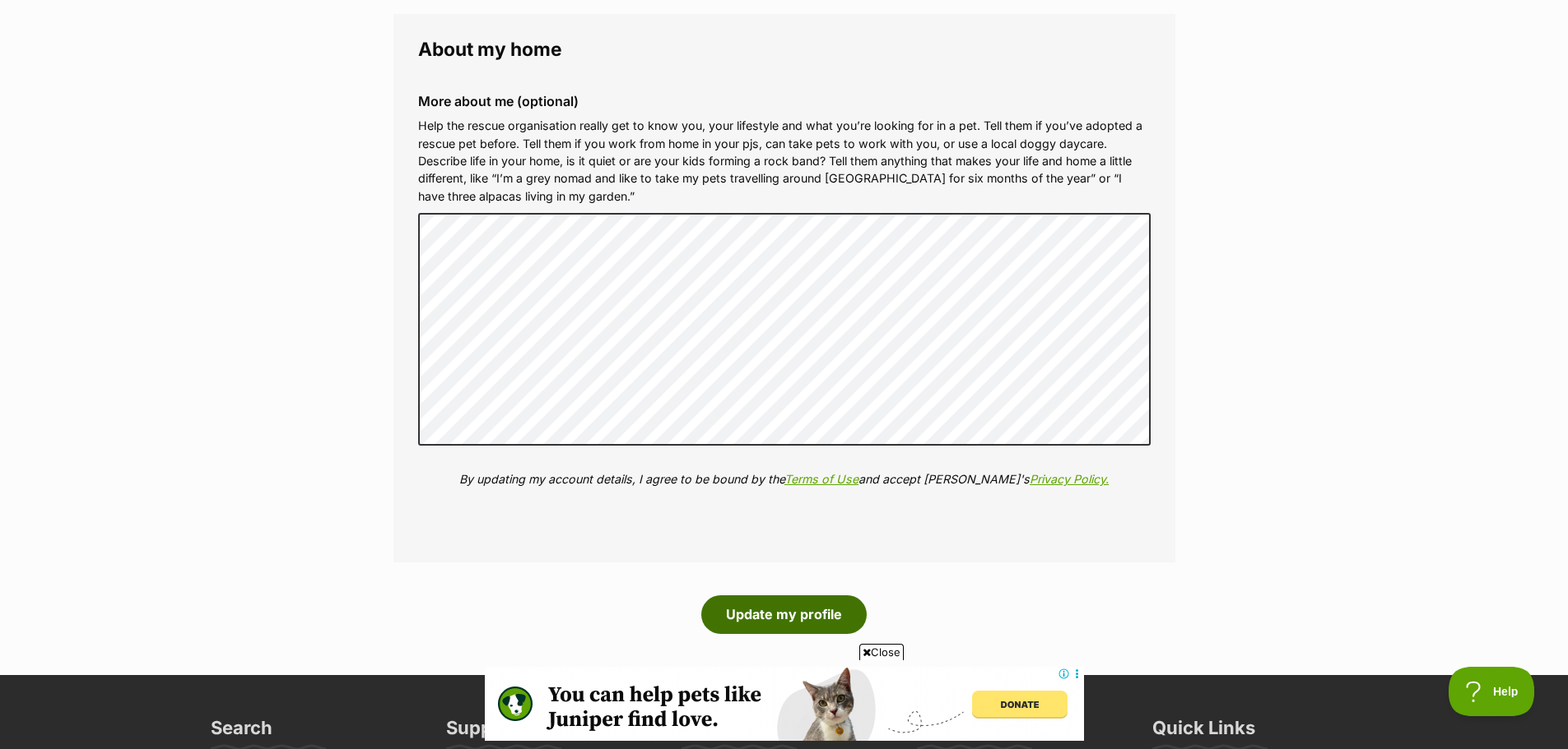
click at [777, 612] on button "Update my profile" at bounding box center [784, 614] width 166 height 37
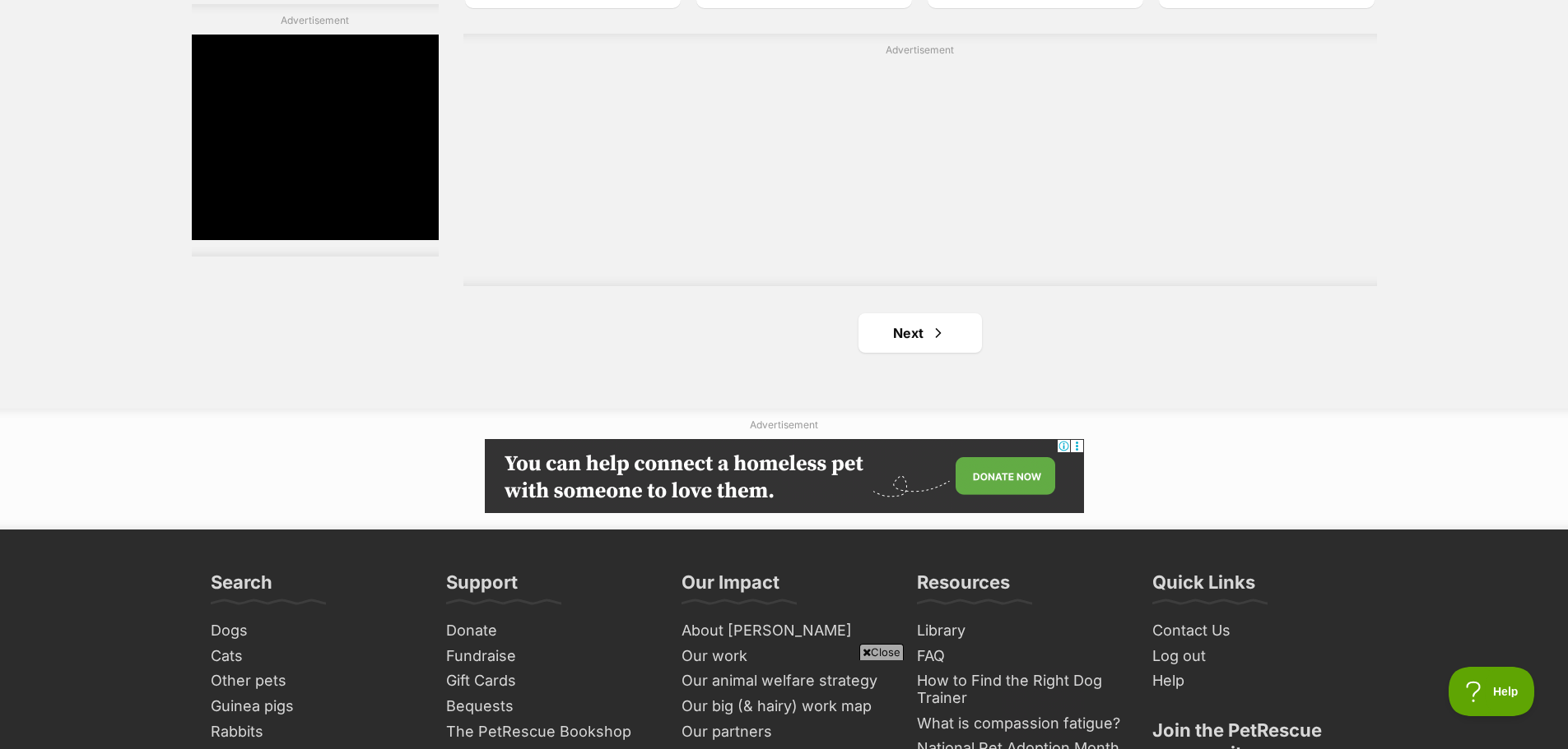
scroll to position [3043, 0]
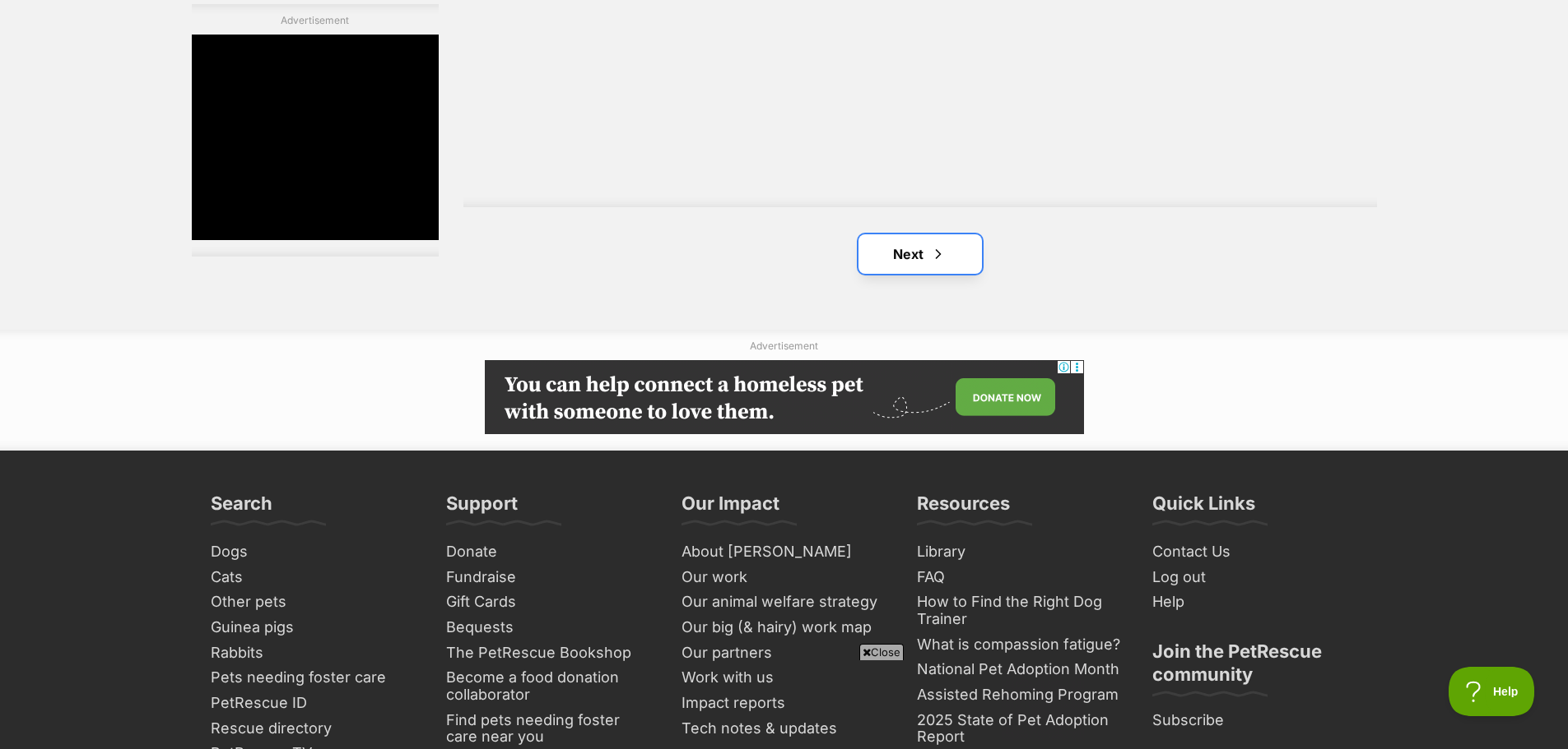
click at [900, 248] on link "Next" at bounding box center [920, 254] width 123 height 39
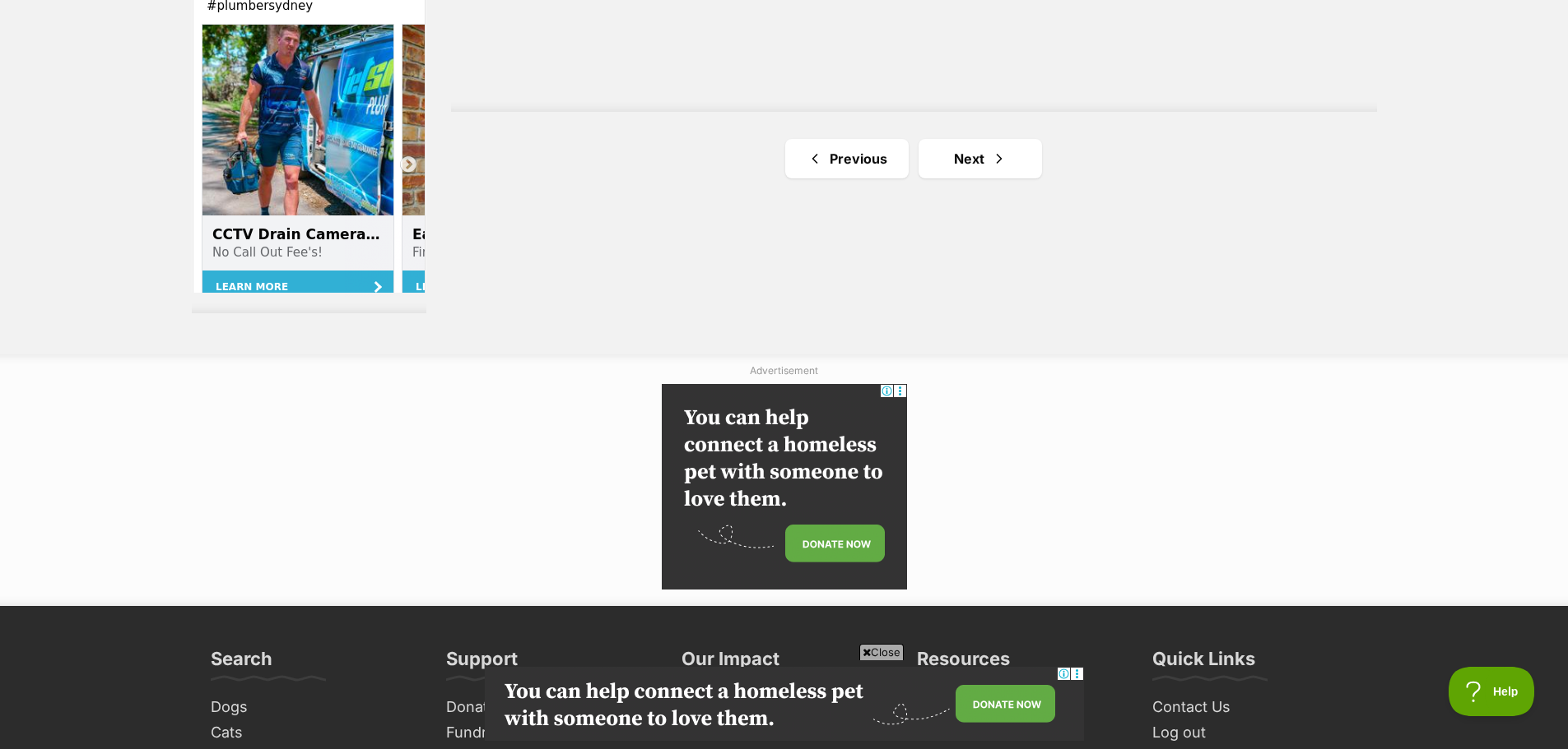
scroll to position [3126, 0]
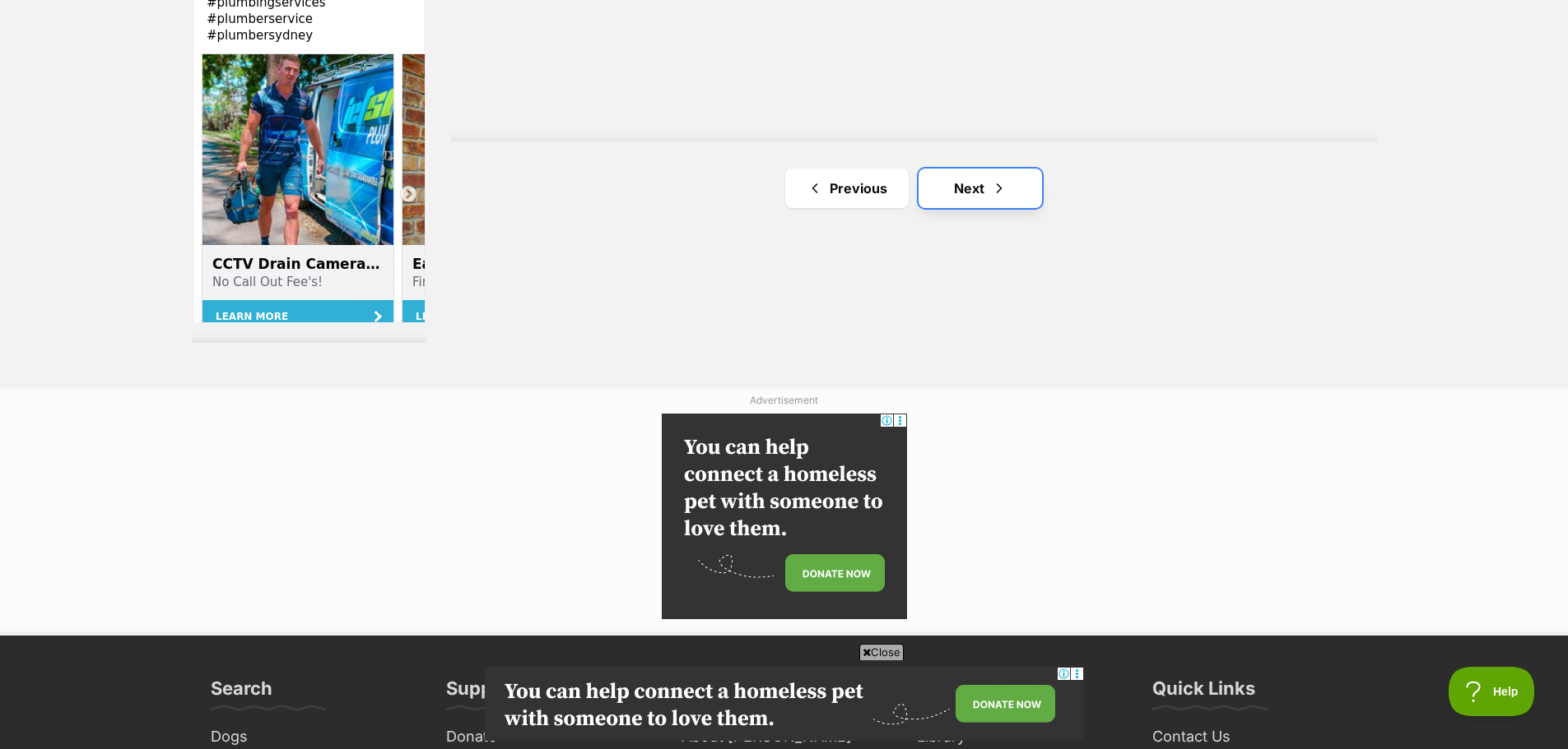
click at [964, 189] on link "Next" at bounding box center [980, 188] width 123 height 39
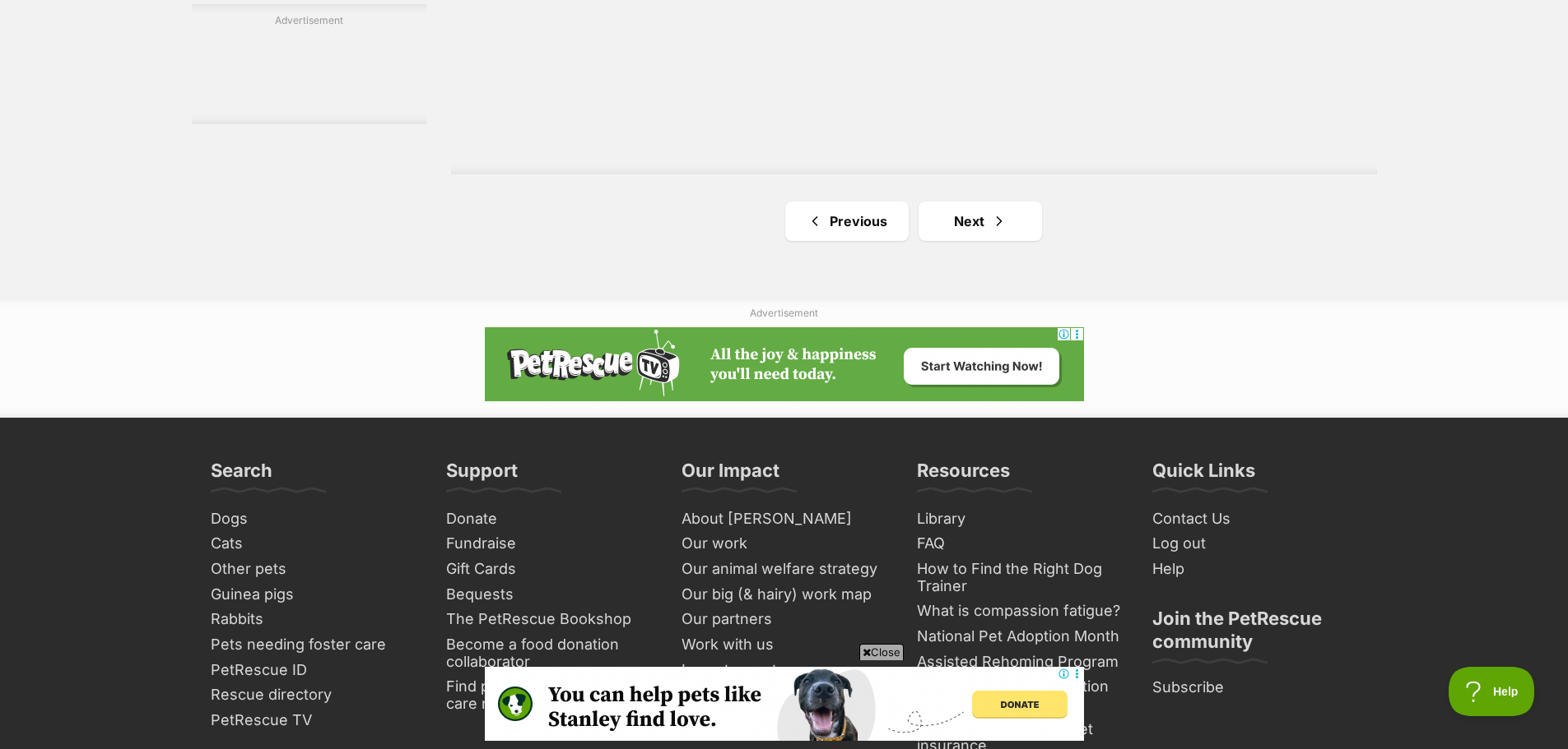
scroll to position [3208, 0]
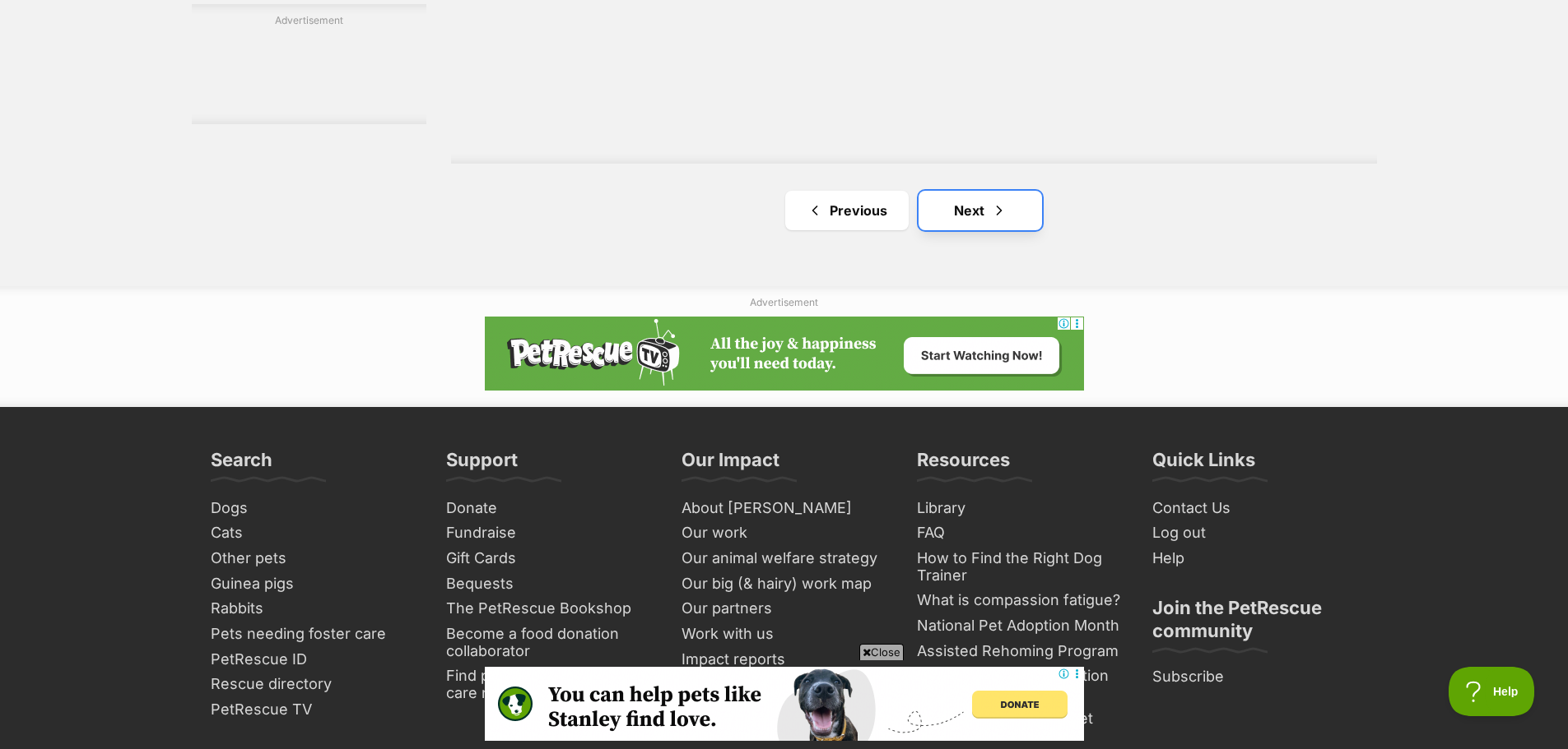
click at [982, 213] on link "Next" at bounding box center [980, 210] width 123 height 39
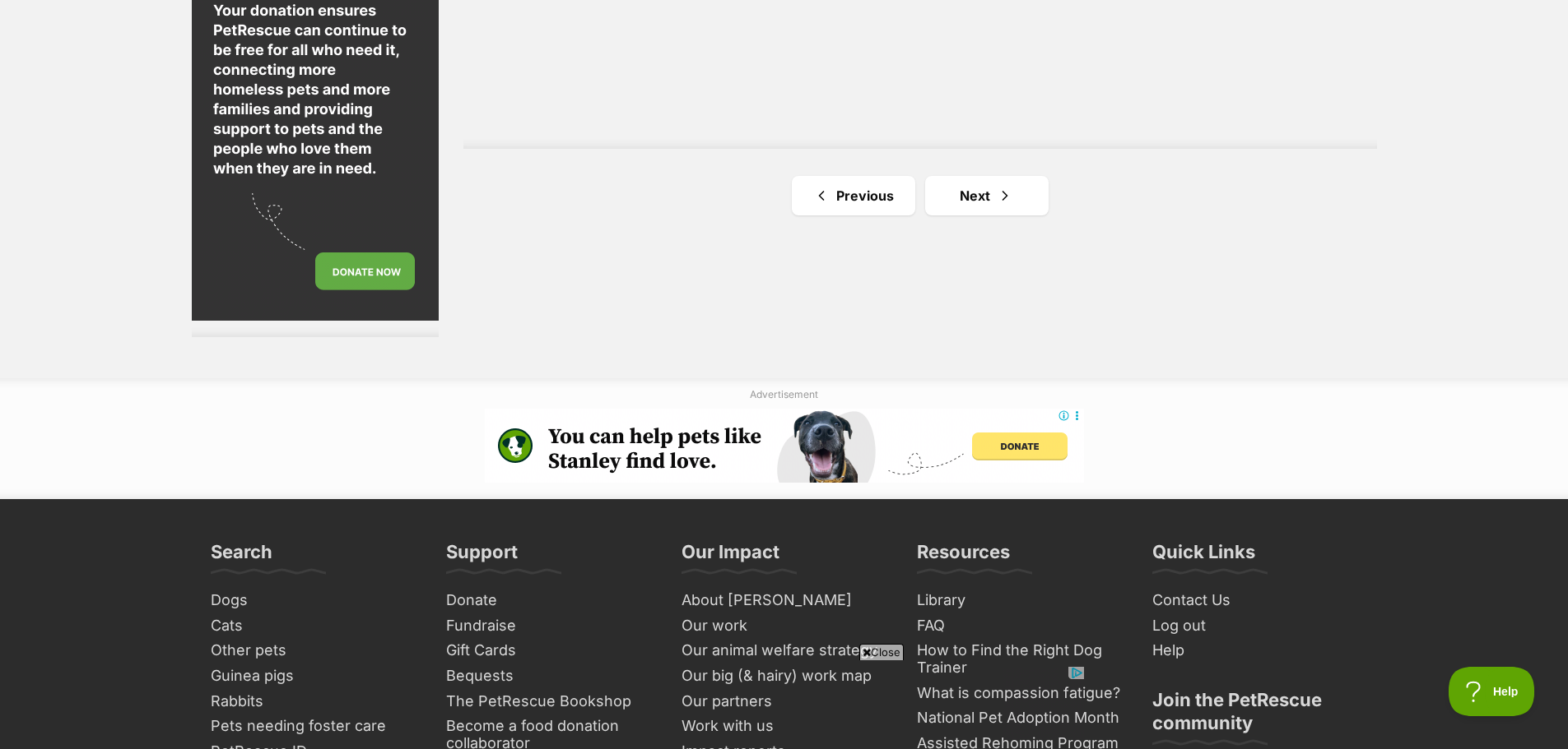
scroll to position [3126, 0]
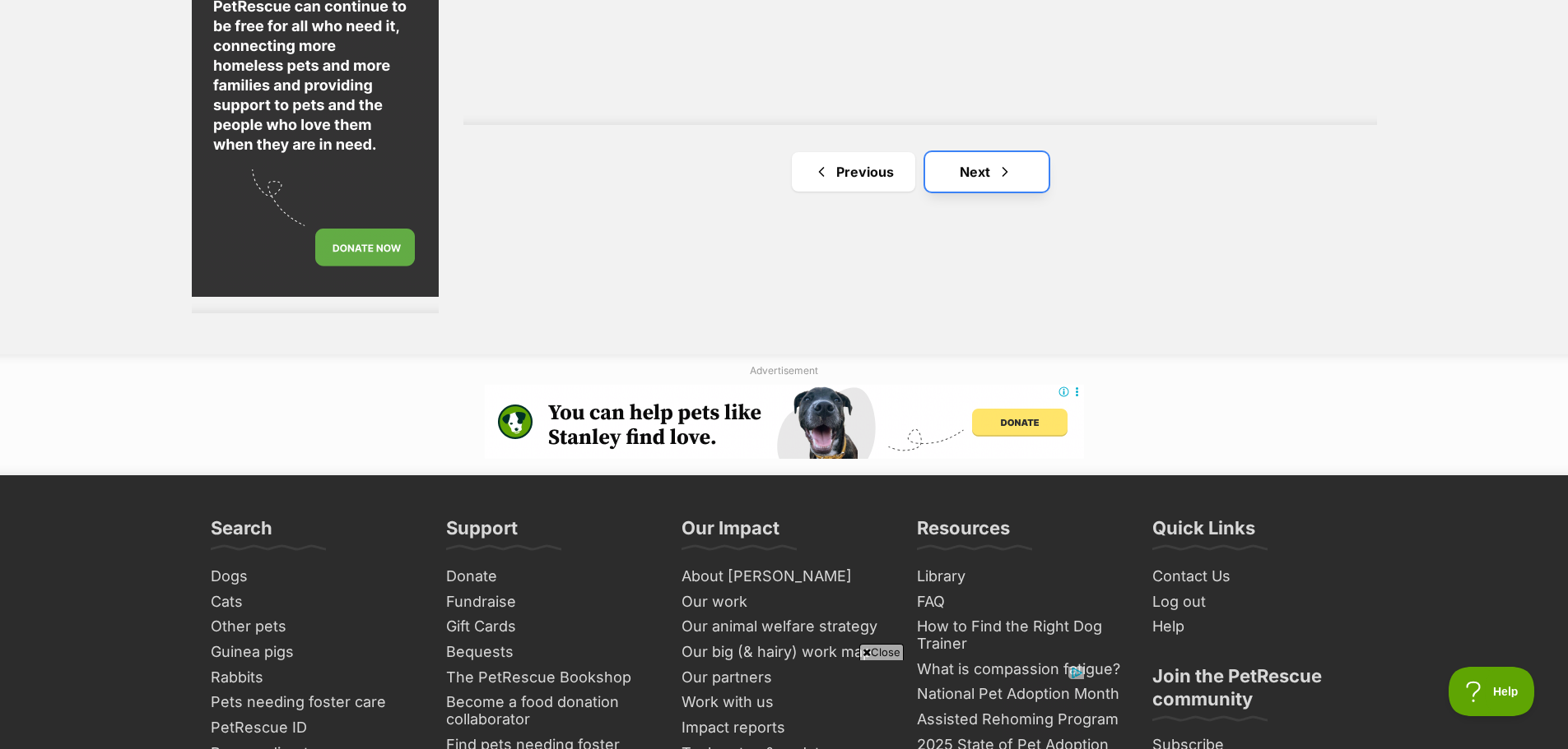
drag, startPoint x: 976, startPoint y: 171, endPoint x: 995, endPoint y: 169, distance: 19.1
click at [977, 169] on link "Next" at bounding box center [987, 171] width 123 height 39
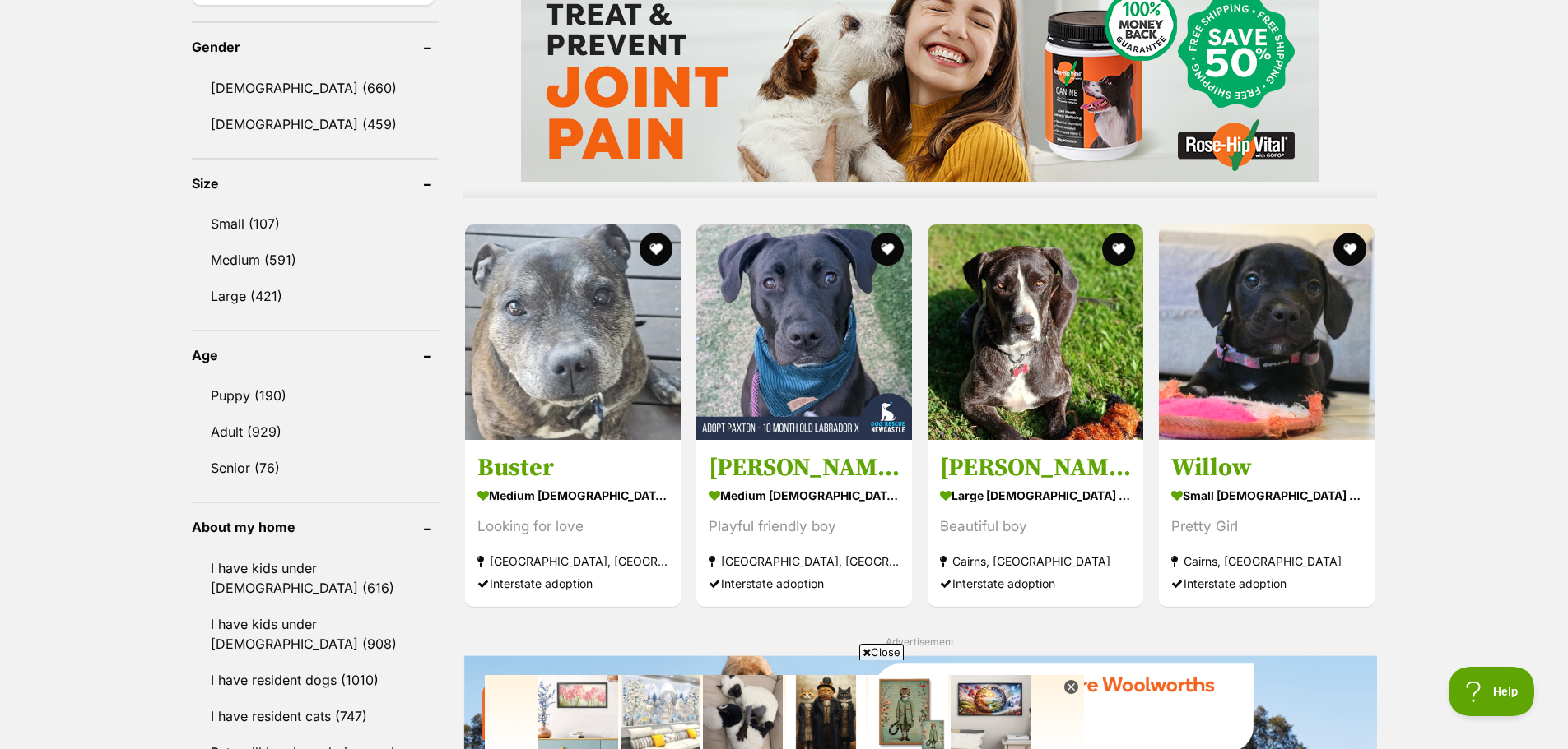
scroll to position [1481, 0]
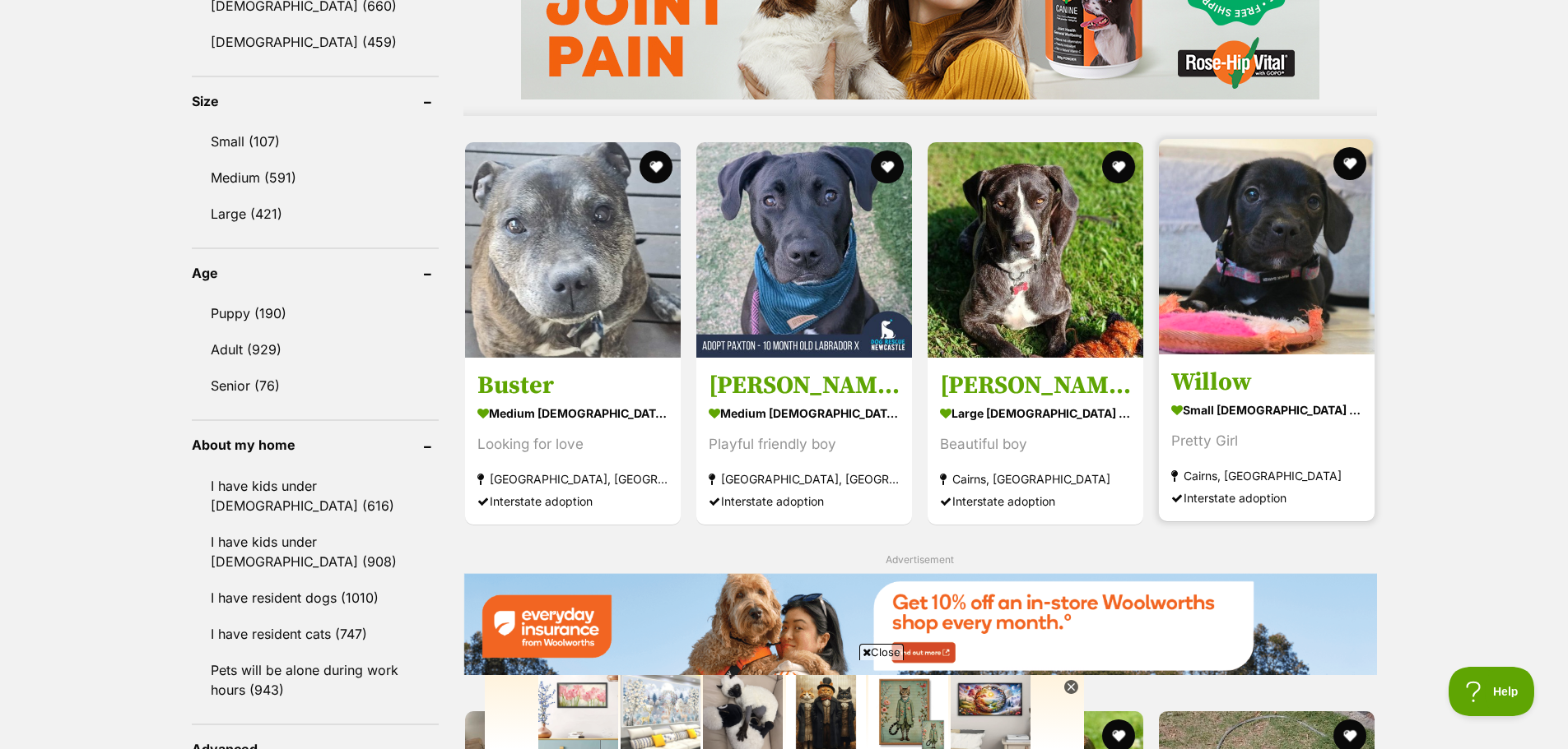
click at [1267, 265] on img at bounding box center [1267, 246] width 216 height 216
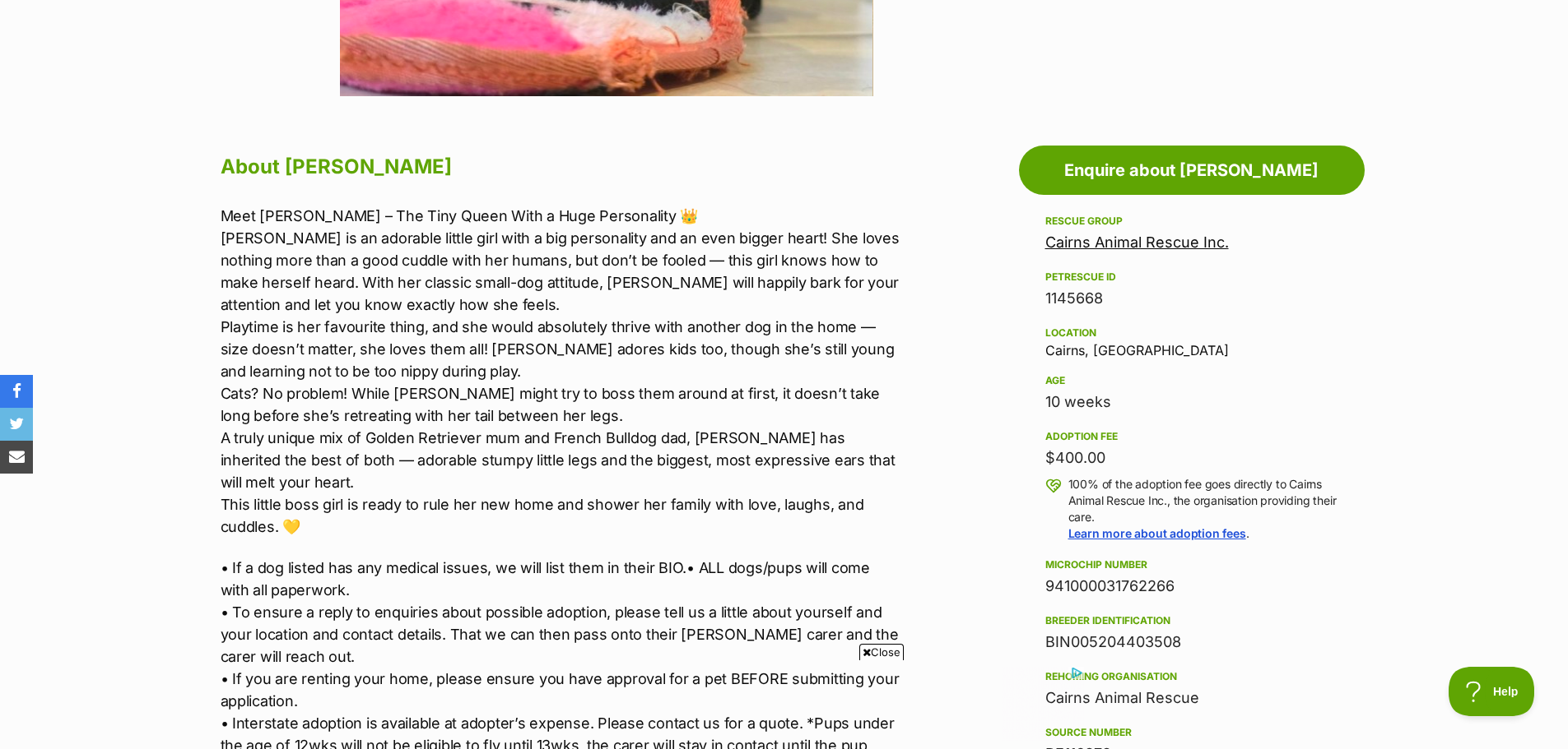
scroll to position [741, 0]
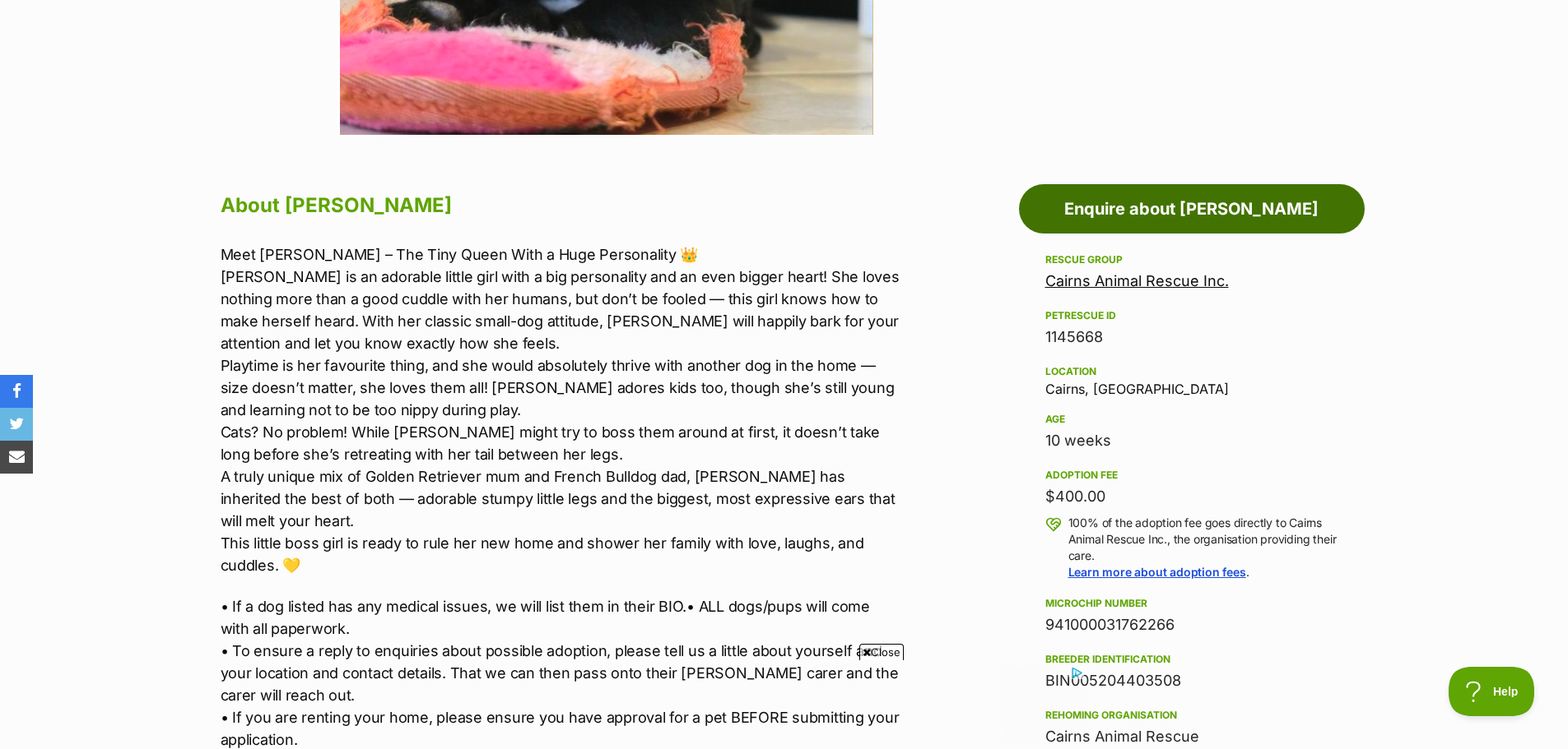
click at [1164, 206] on link "Enquire about [PERSON_NAME]" at bounding box center [1192, 208] width 346 height 49
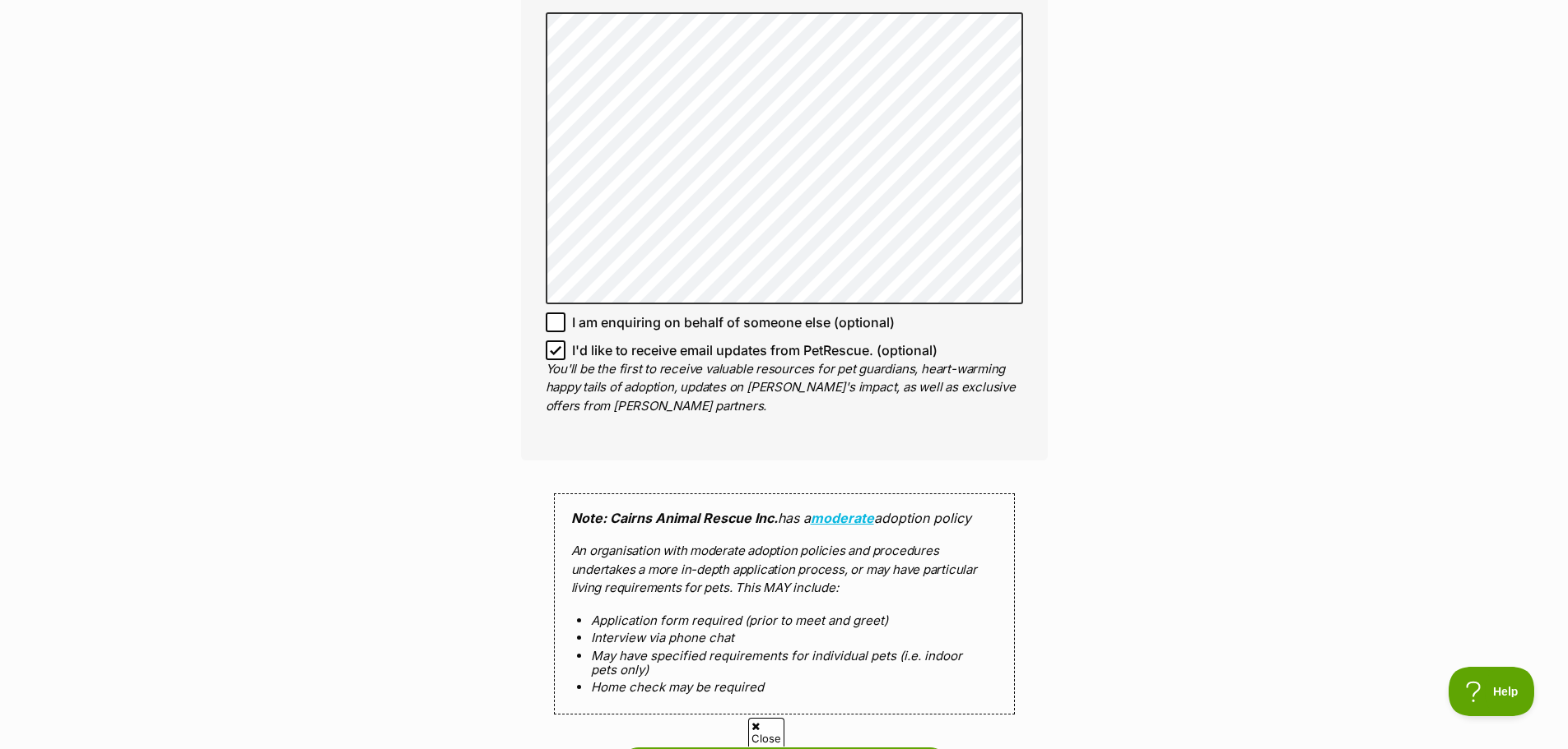
scroll to position [1234, 0]
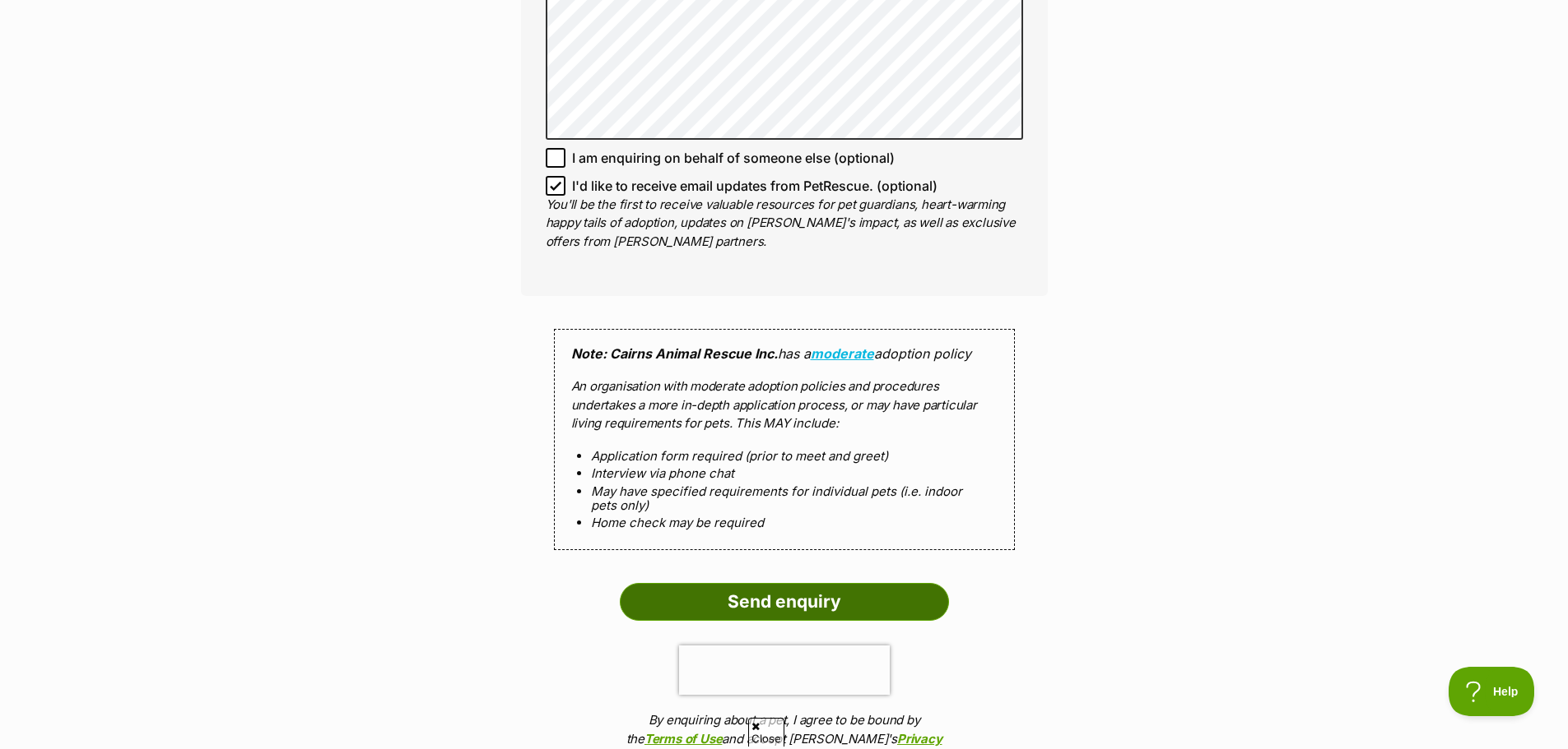
click at [766, 596] on input "Send enquiry" at bounding box center [784, 602] width 329 height 37
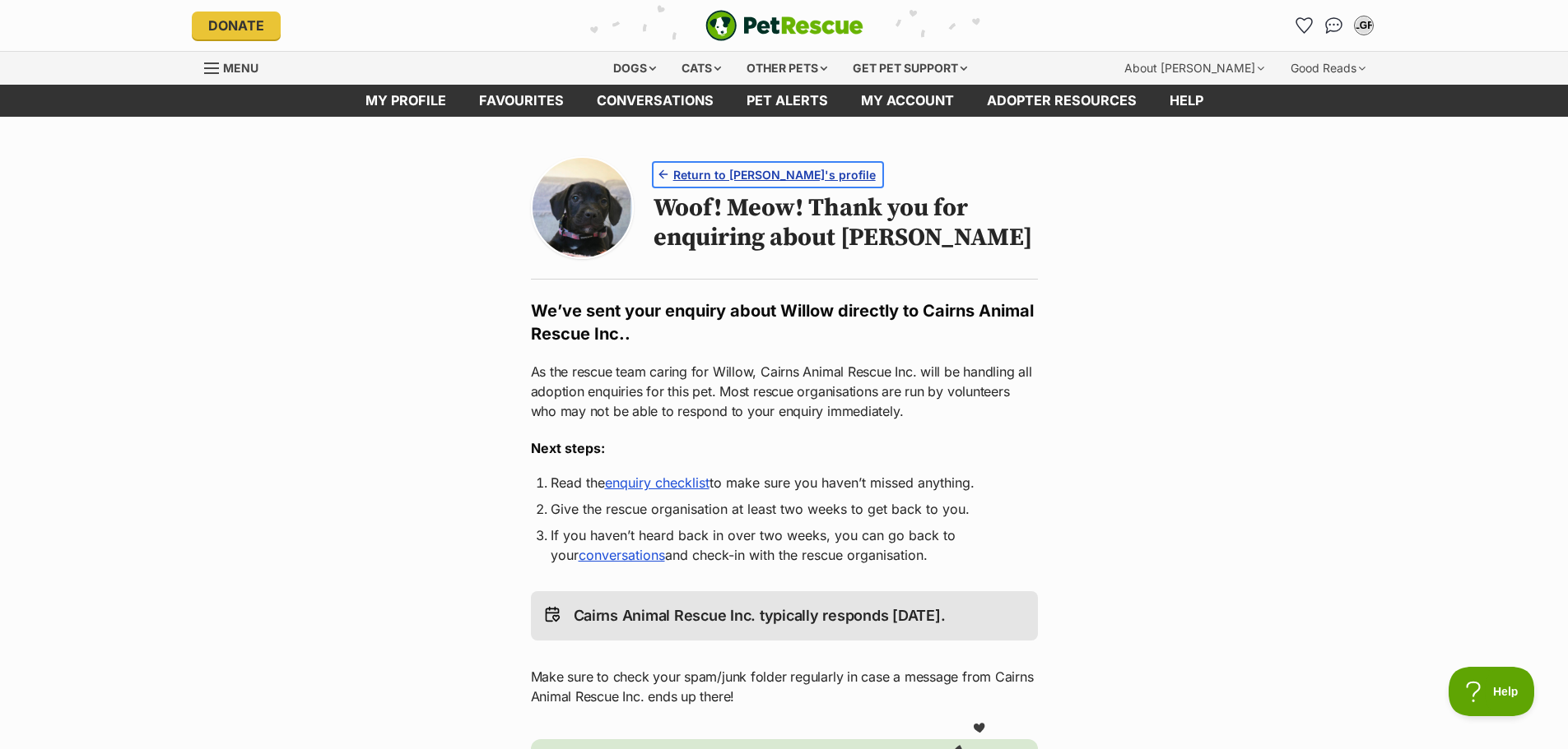
click at [749, 171] on span "Return to Willow's profile" at bounding box center [774, 175] width 202 height 17
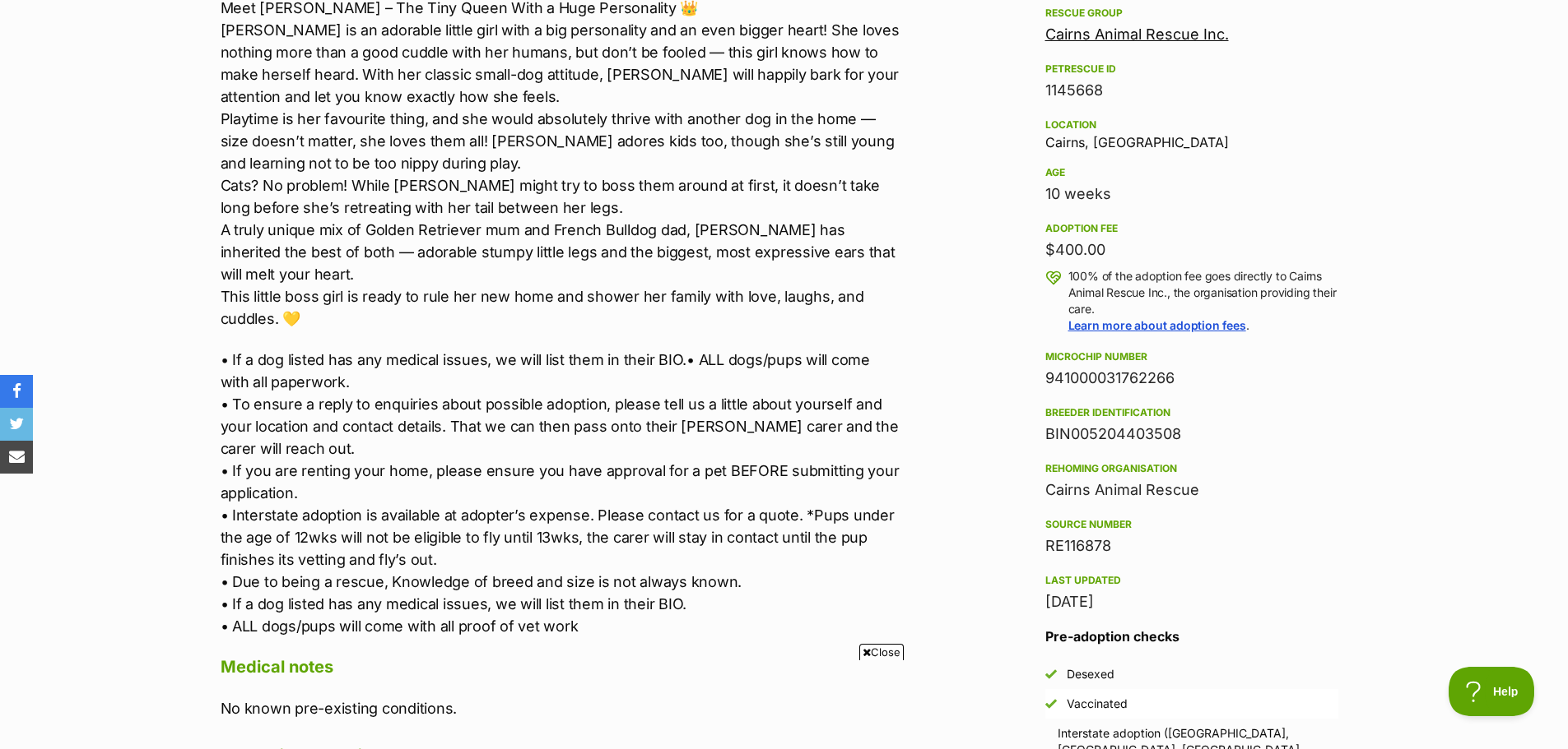
scroll to position [329, 0]
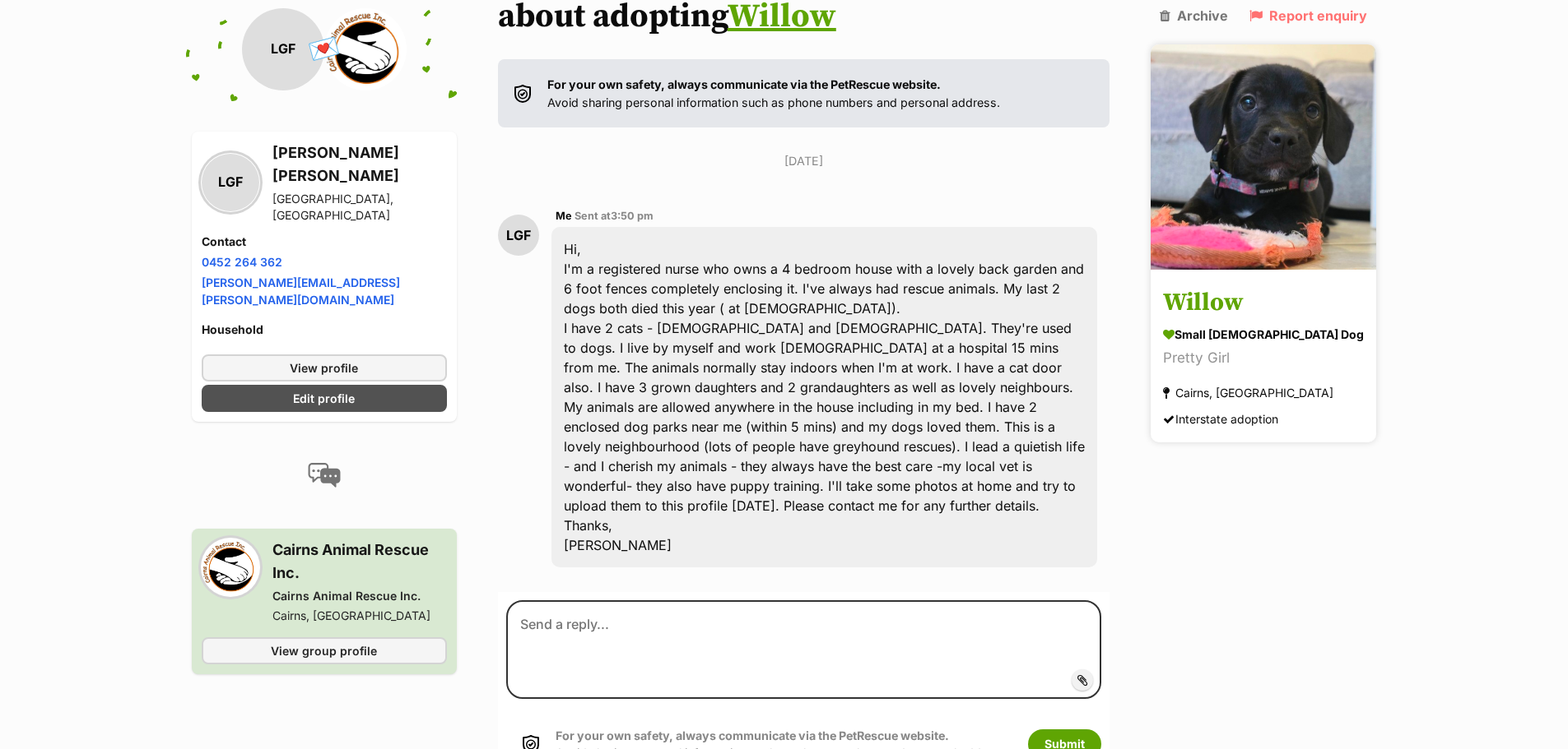
scroll to position [231, 0]
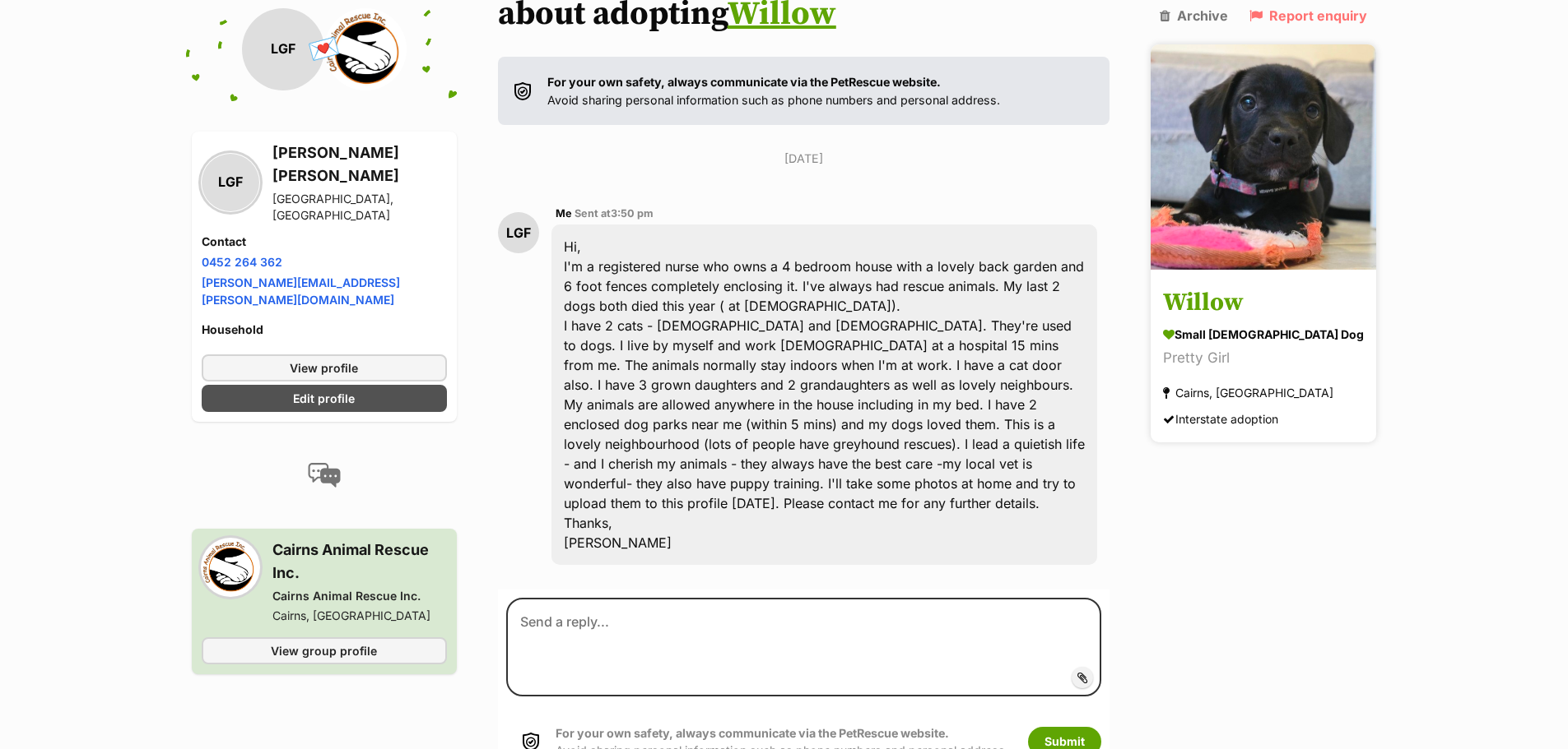
click at [1268, 136] on img at bounding box center [1263, 156] width 226 height 226
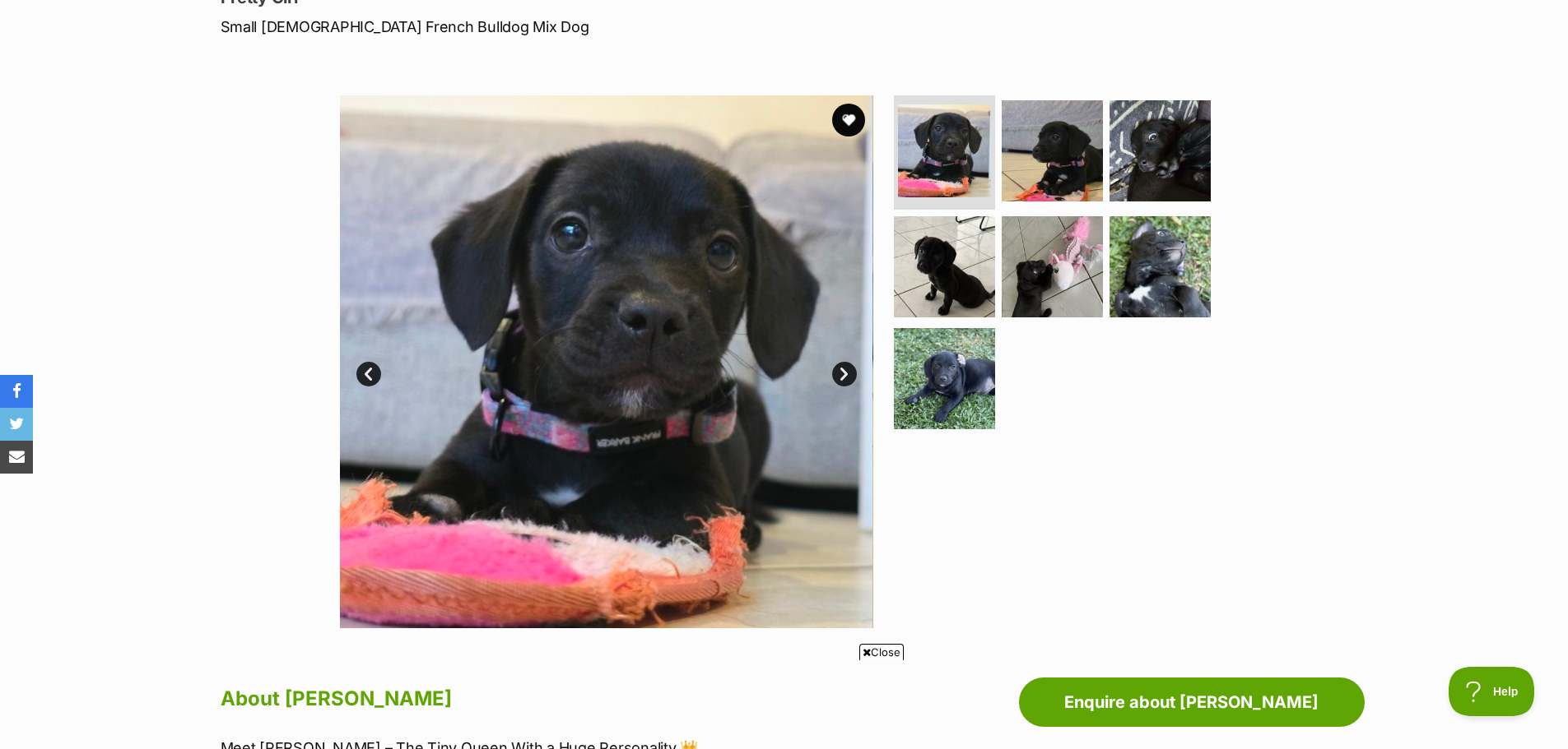
click at [844, 369] on link "Next" at bounding box center [844, 374] width 25 height 25
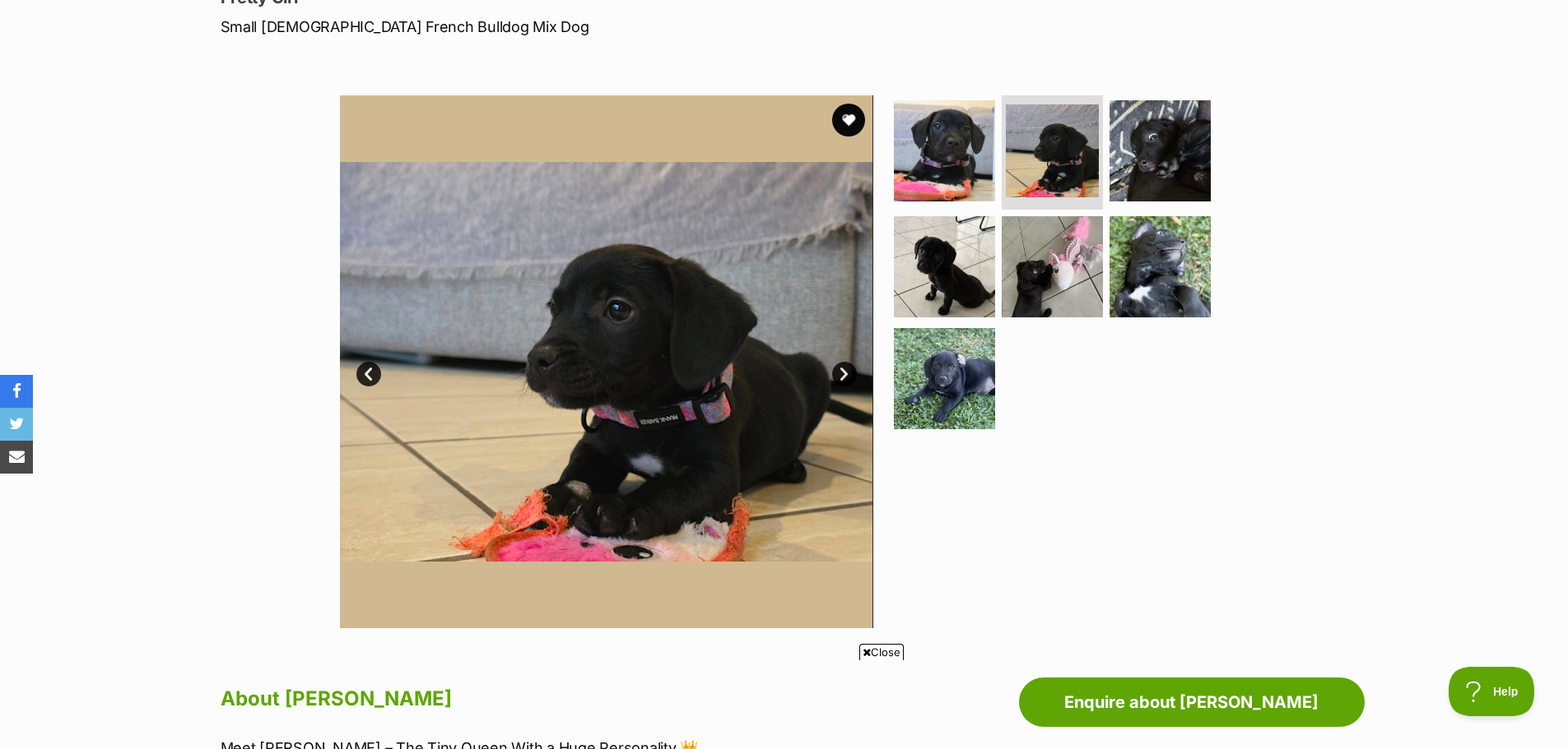
click at [366, 374] on link "Prev" at bounding box center [369, 374] width 25 height 25
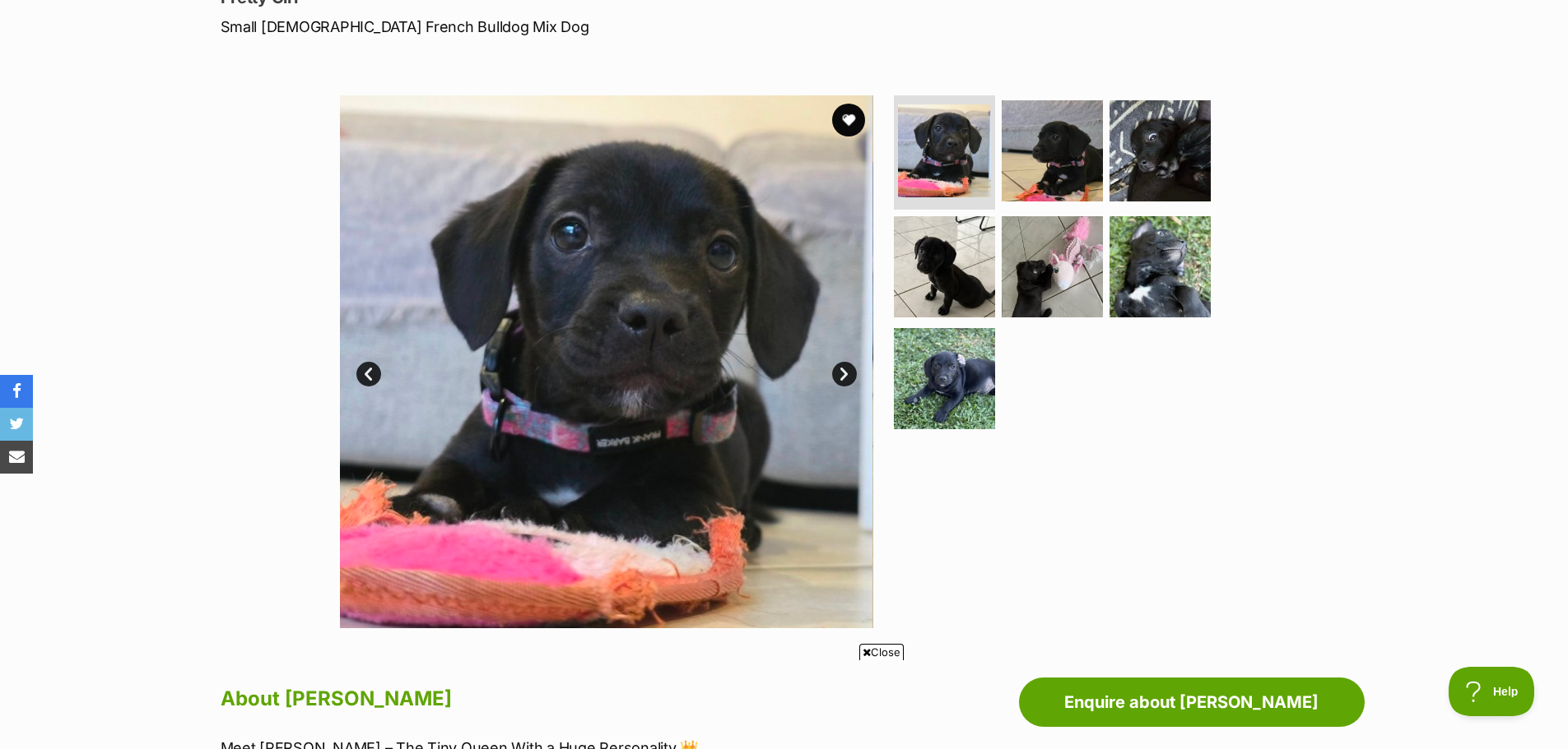
click at [841, 374] on link "Next" at bounding box center [844, 374] width 25 height 25
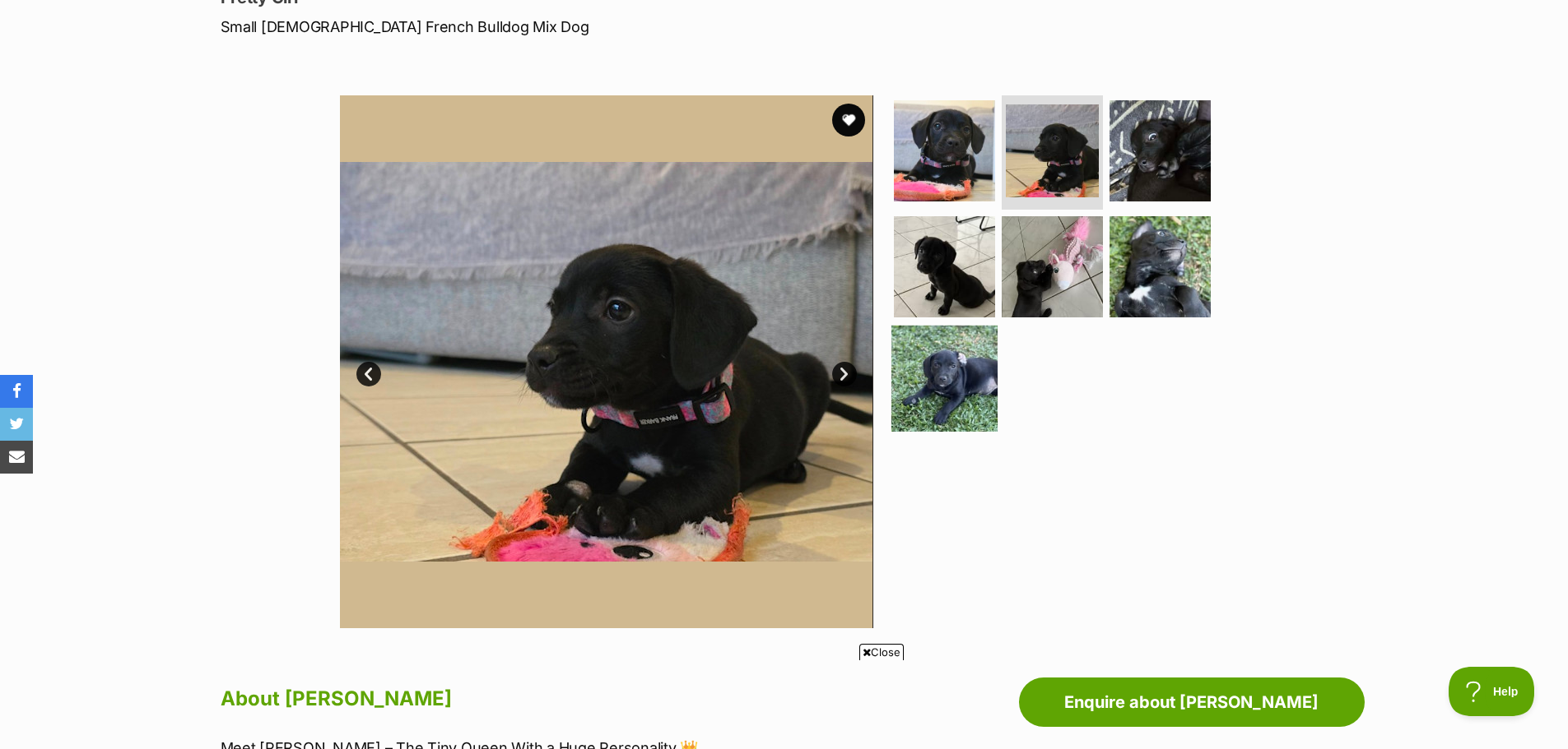
click at [948, 387] on img at bounding box center [944, 379] width 107 height 107
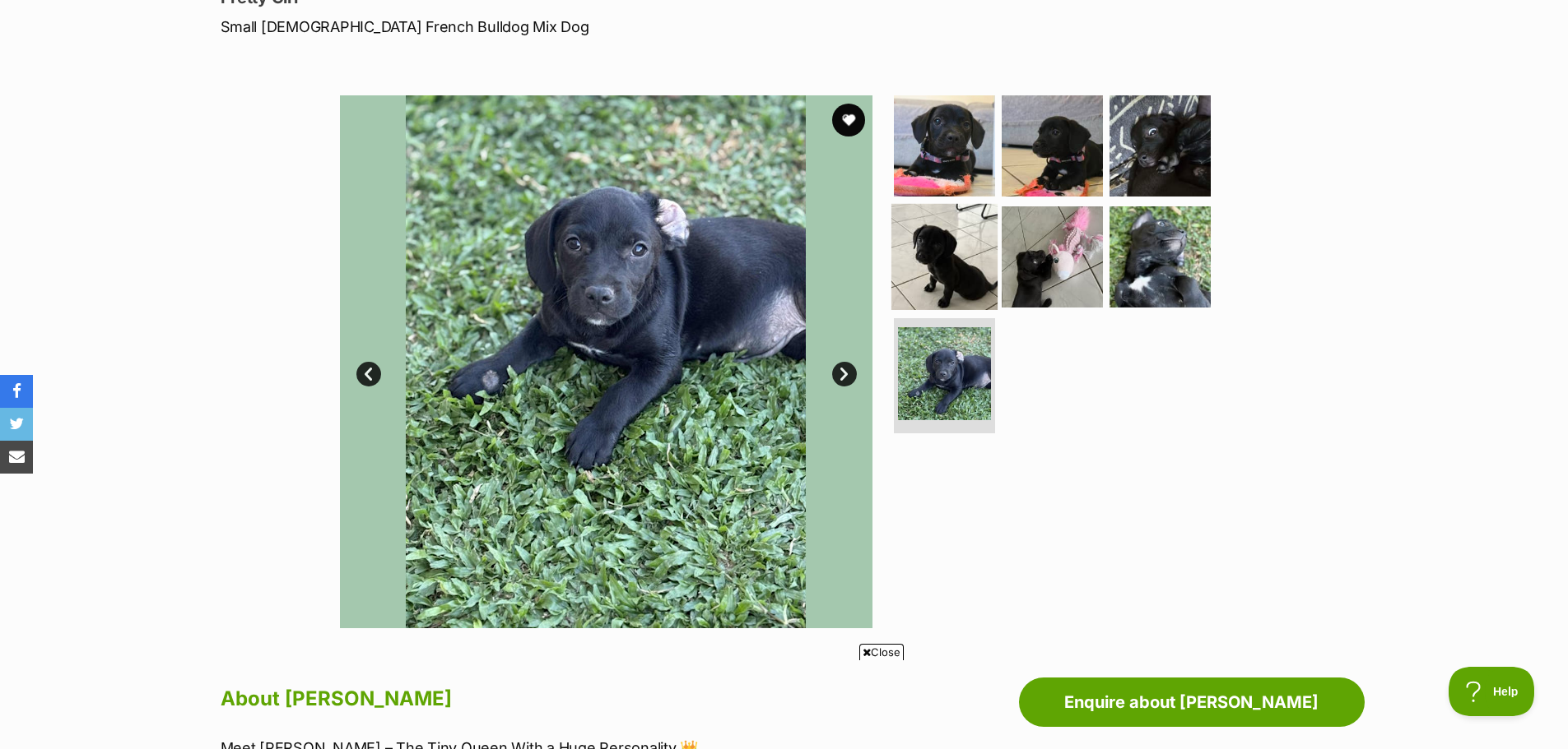
click at [941, 253] on img at bounding box center [944, 257] width 107 height 107
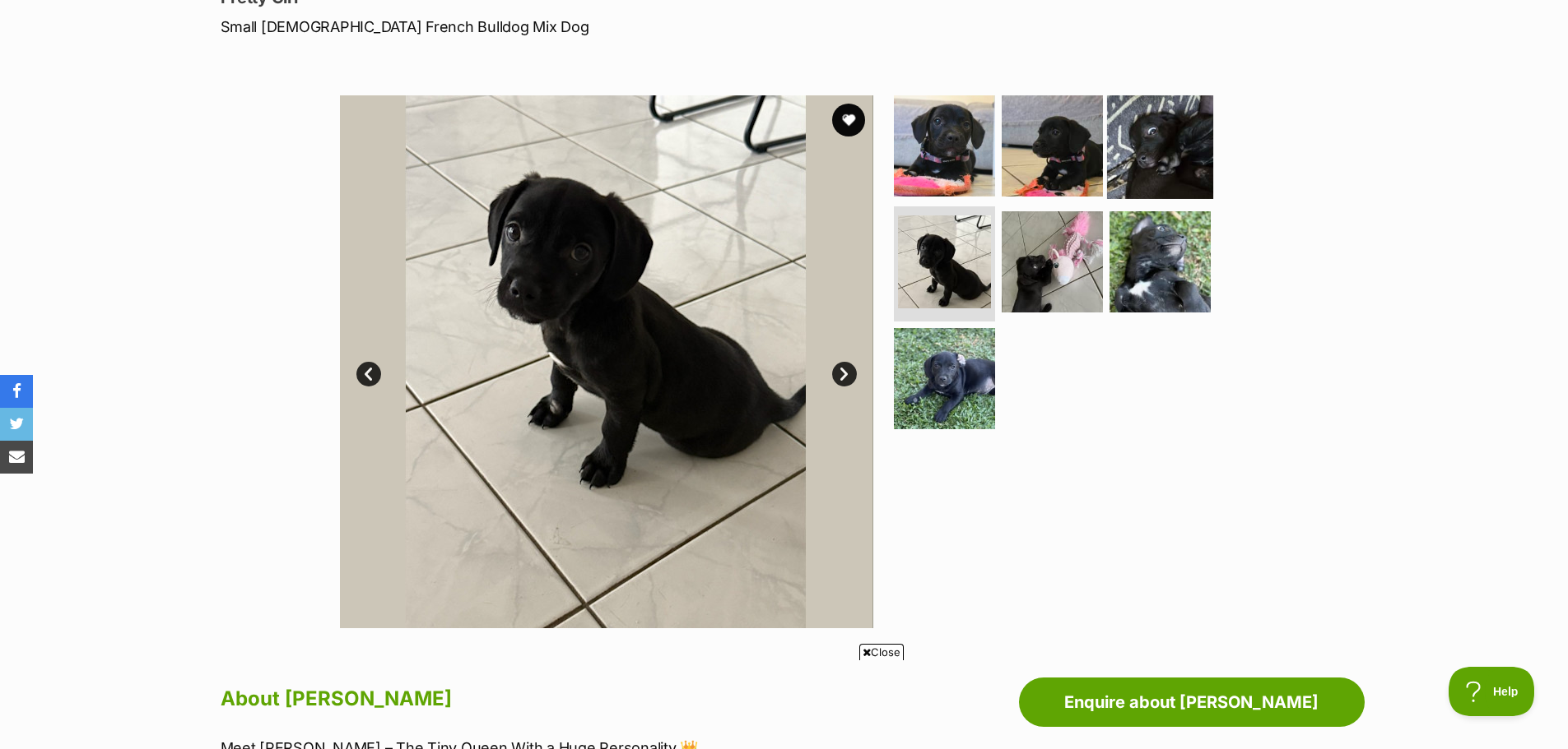
click at [1150, 159] on img at bounding box center [1160, 146] width 107 height 107
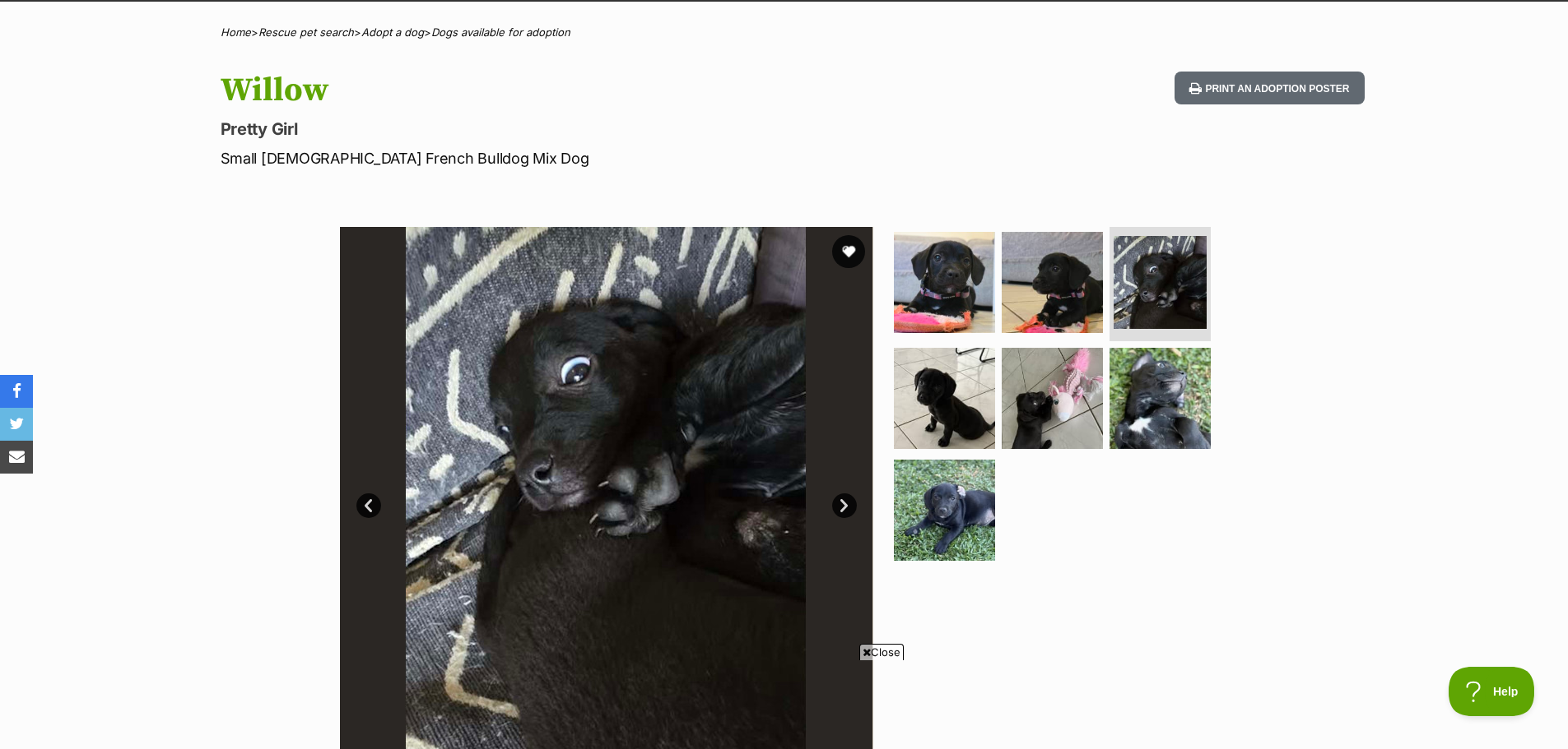
scroll to position [82, 0]
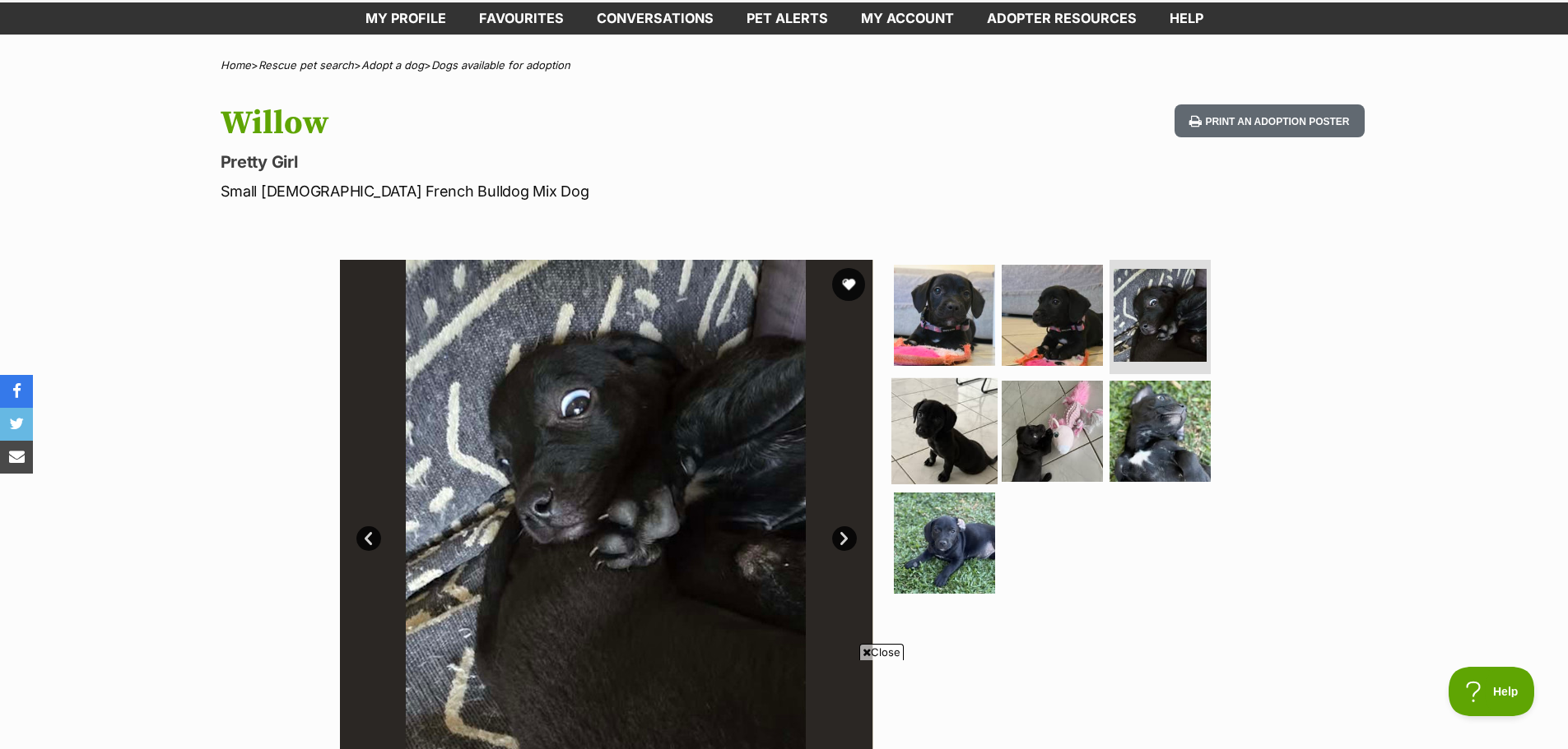
click at [945, 415] on img at bounding box center [944, 432] width 107 height 107
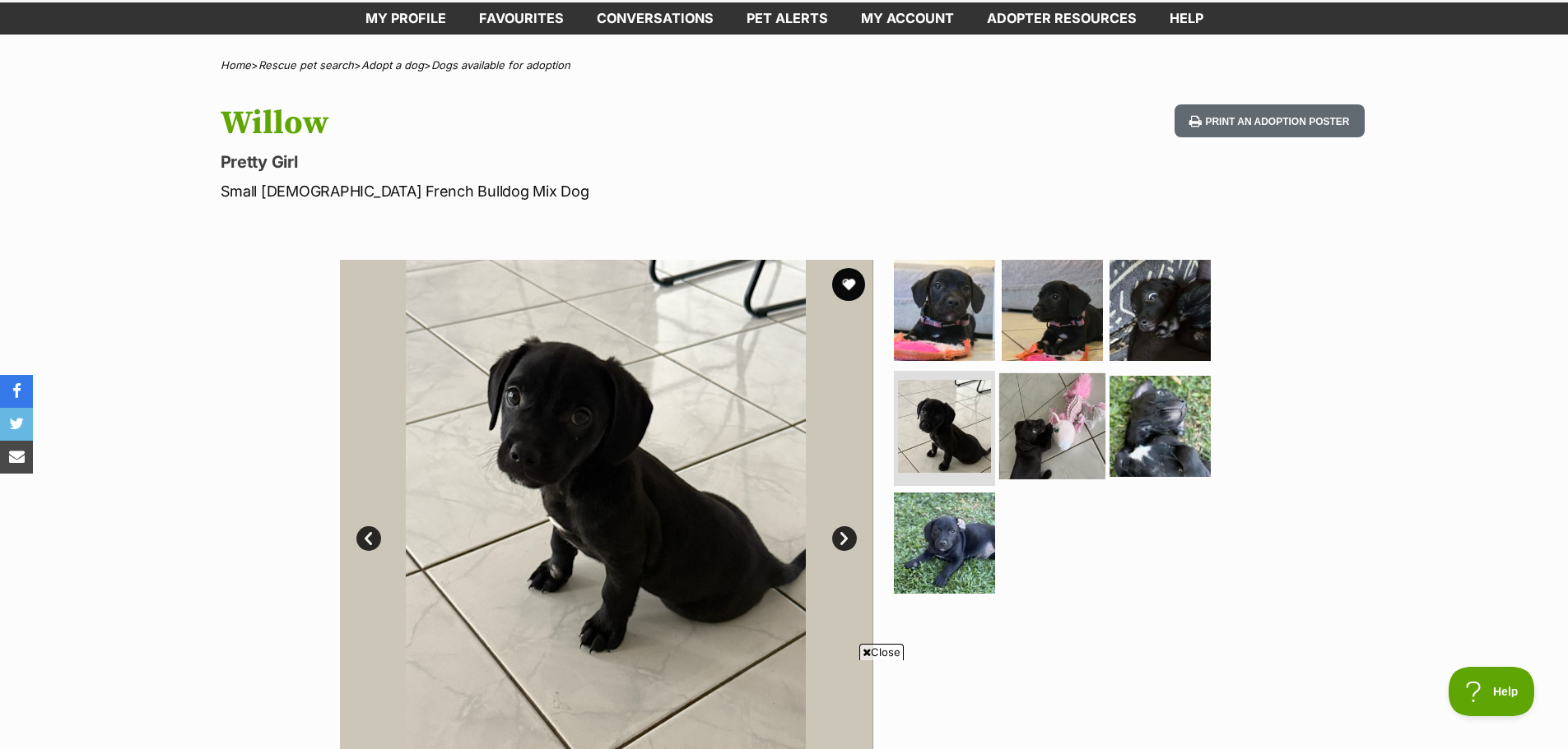
click at [1038, 439] on img at bounding box center [1053, 427] width 107 height 107
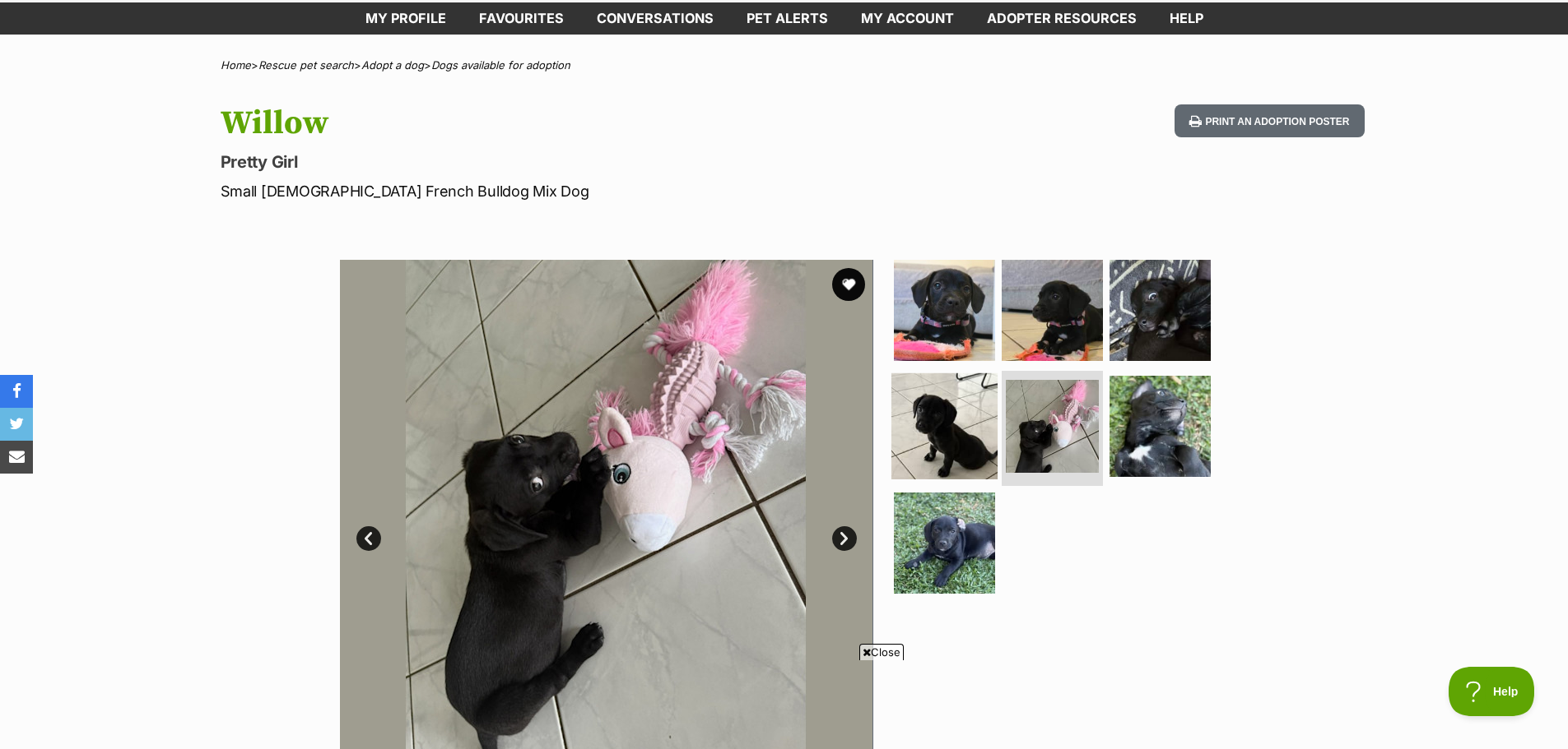
click at [941, 421] on img at bounding box center [944, 427] width 107 height 107
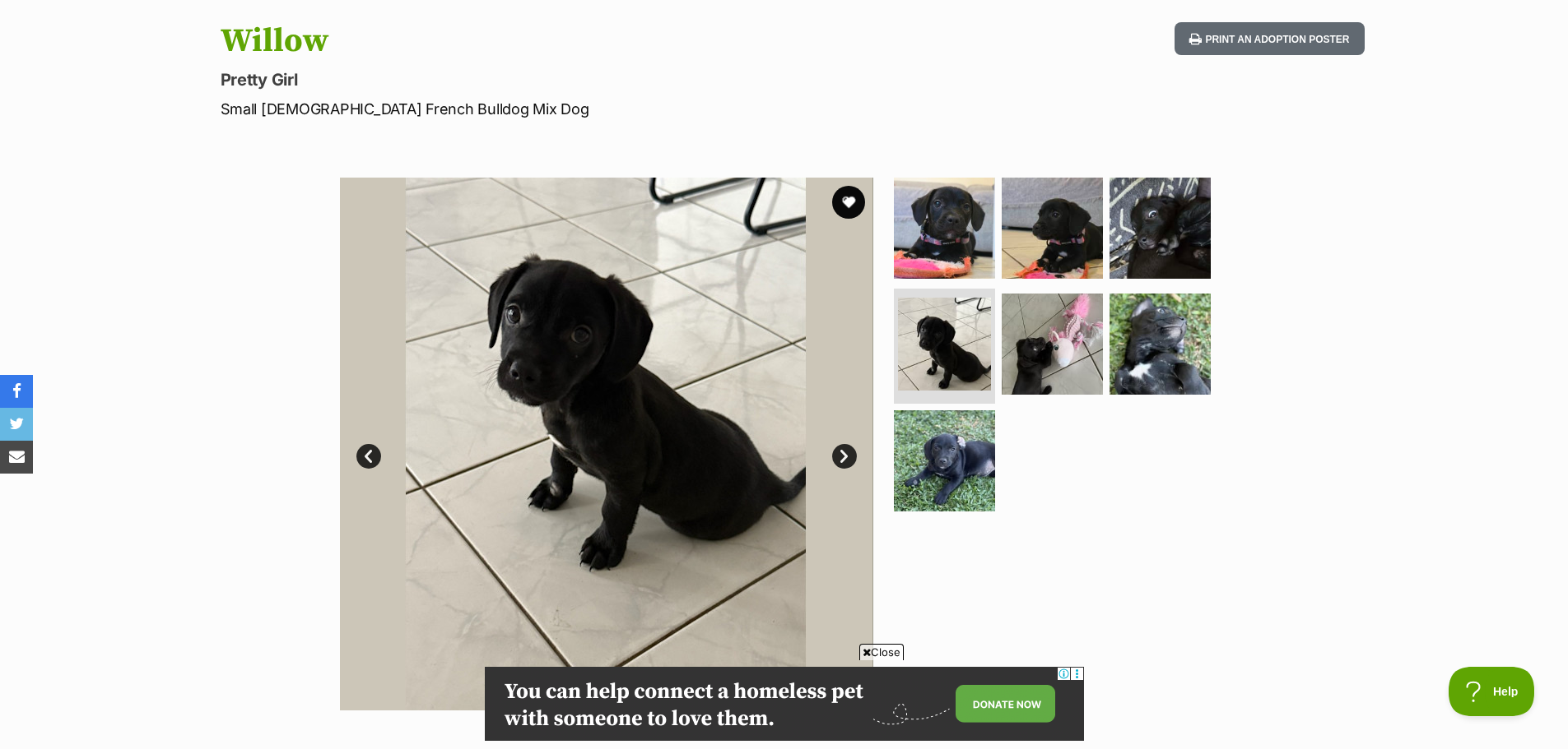
scroll to position [0, 0]
